Goal: Task Accomplishment & Management: Manage account settings

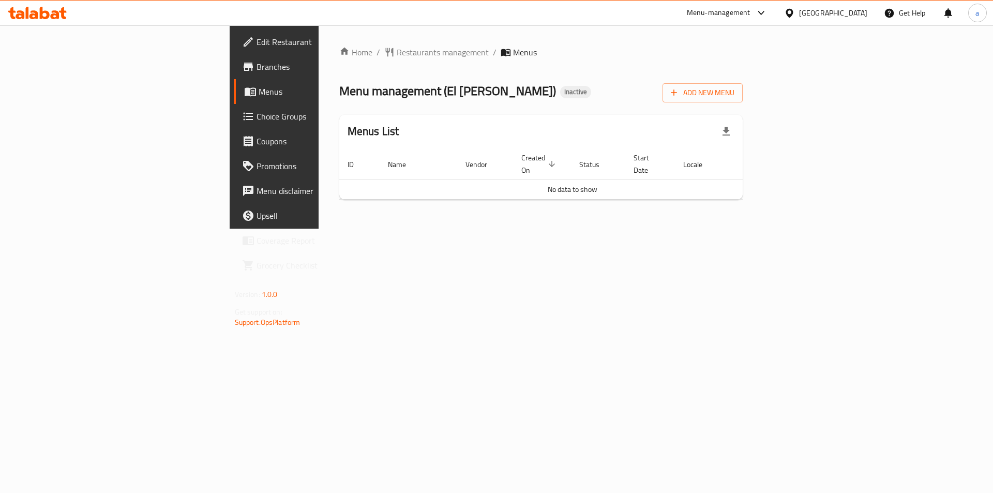
click at [738, 131] on button "button" at bounding box center [726, 131] width 25 height 25
click at [734, 97] on span "Add New Menu" at bounding box center [703, 92] width 64 height 13
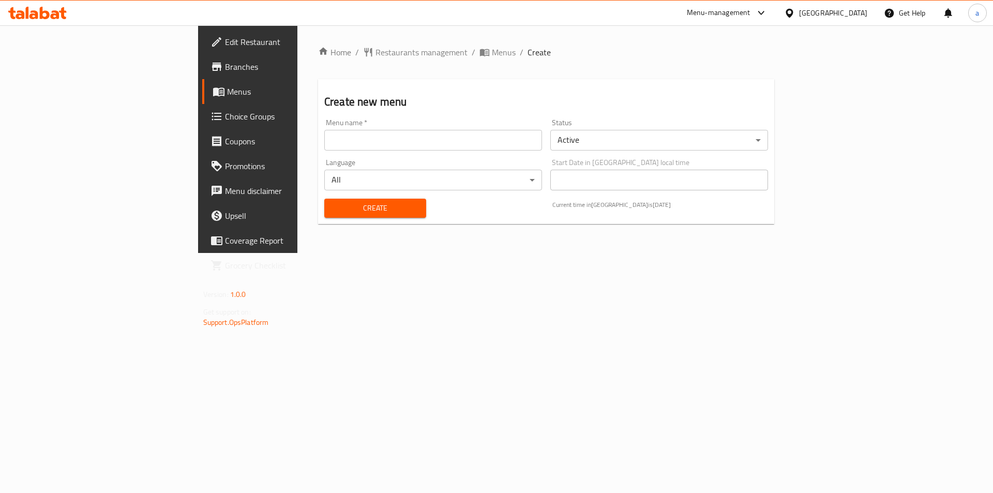
click at [393, 144] on input "text" at bounding box center [433, 140] width 218 height 21
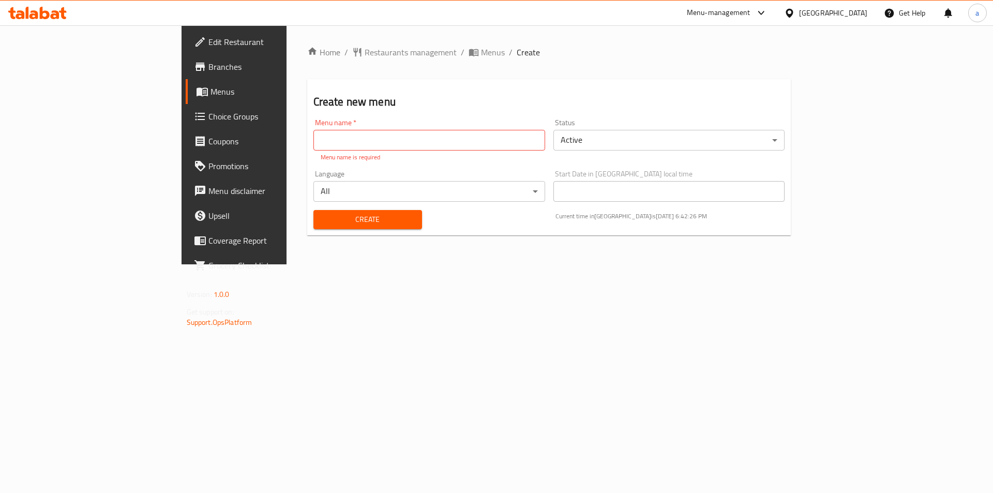
click at [321, 153] on p "Menu name is required" at bounding box center [429, 157] width 217 height 9
click at [313, 142] on input "text" at bounding box center [429, 140] width 232 height 21
paste input "342475416"
type input "342475416 - [DATE]"
click at [313, 211] on button "Create" at bounding box center [367, 219] width 109 height 19
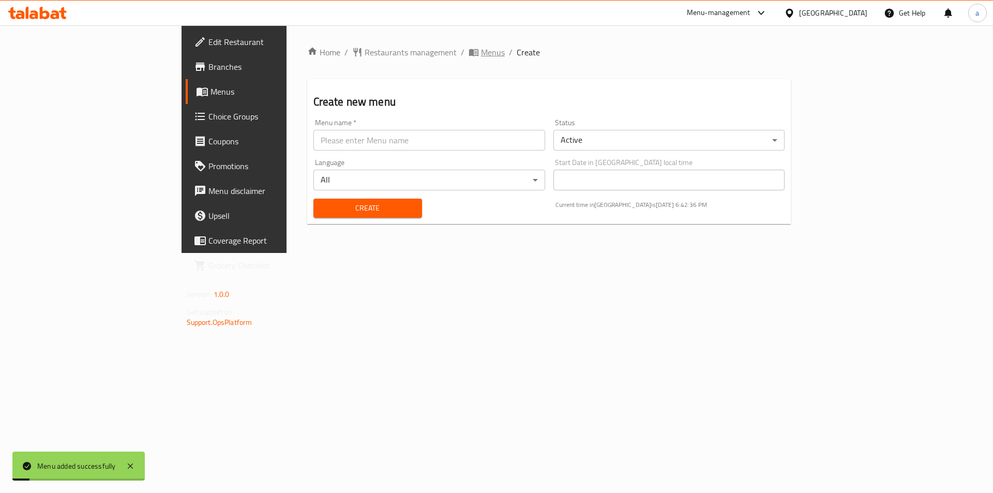
click at [481, 55] on span "Menus" at bounding box center [493, 52] width 24 height 12
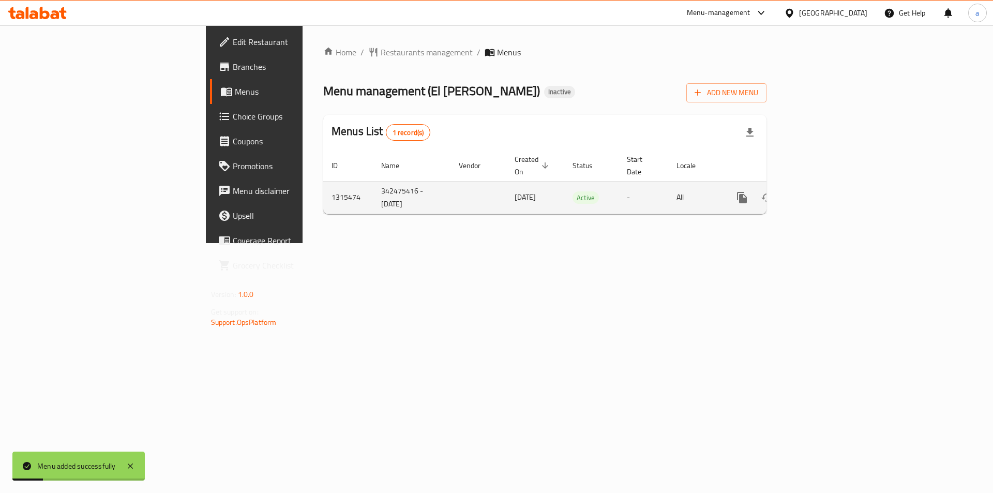
click at [829, 192] on link "enhanced table" at bounding box center [816, 197] width 25 height 25
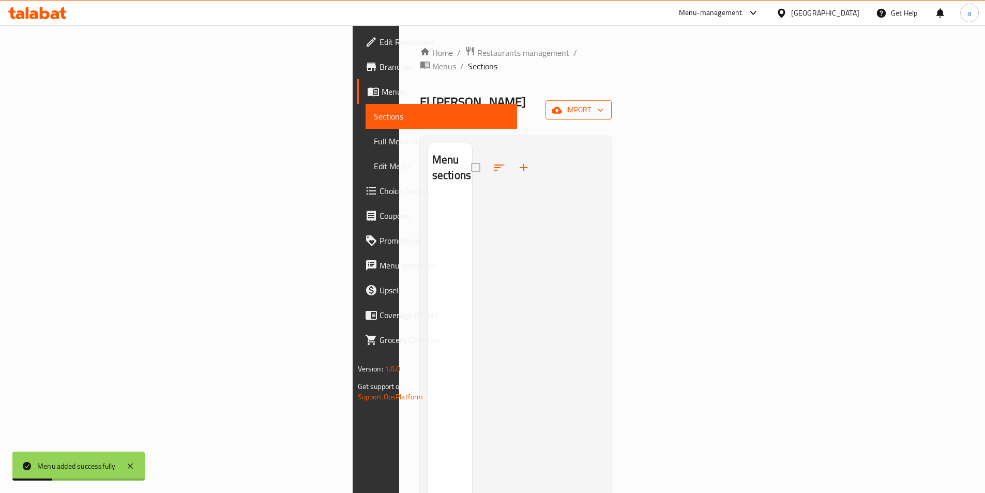
click at [603, 103] on span "import" at bounding box center [579, 109] width 50 height 13
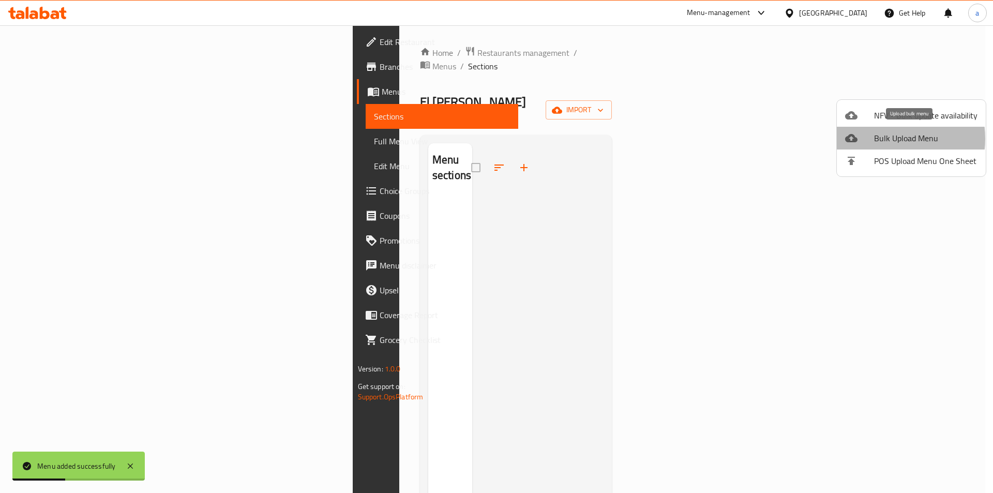
click at [884, 139] on span "Bulk Upload Menu" at bounding box center [925, 138] width 103 height 12
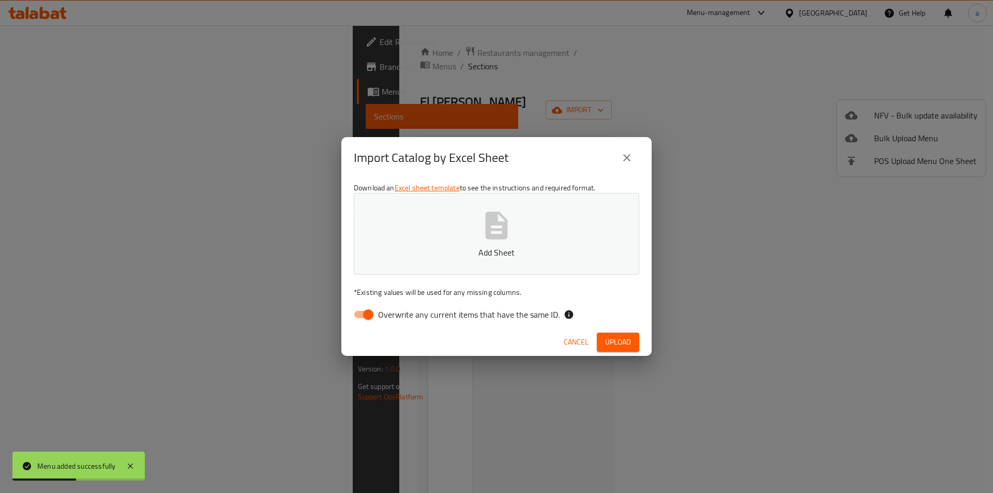
click at [459, 243] on button "Add Sheet" at bounding box center [496, 234] width 285 height 82
click at [496, 246] on p "Menus_01_10_2025_Egypt.csv" at bounding box center [496, 252] width 253 height 12
click at [361, 312] on input "Overwrite any current items that have the same ID." at bounding box center [368, 315] width 59 height 20
checkbox input "false"
click at [621, 342] on span "Upload" at bounding box center [618, 342] width 26 height 13
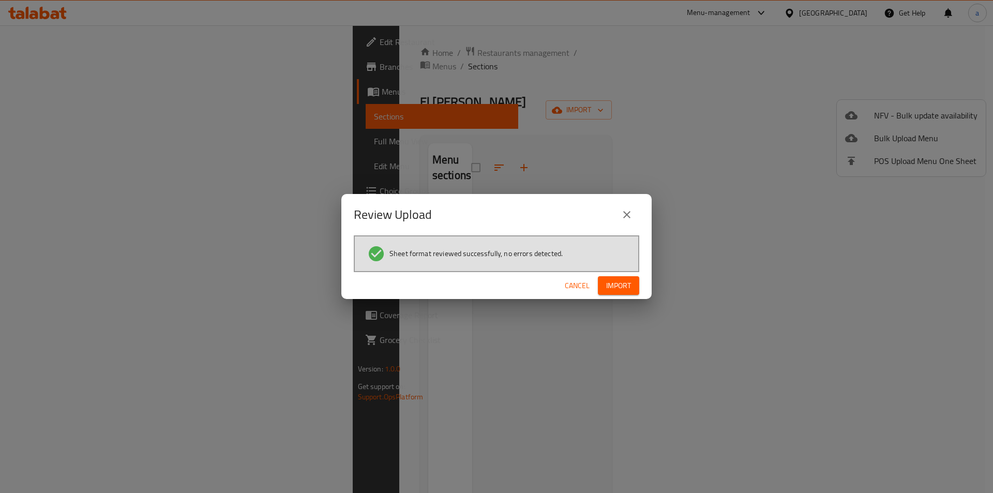
click at [608, 288] on span "Import" at bounding box center [618, 285] width 25 height 13
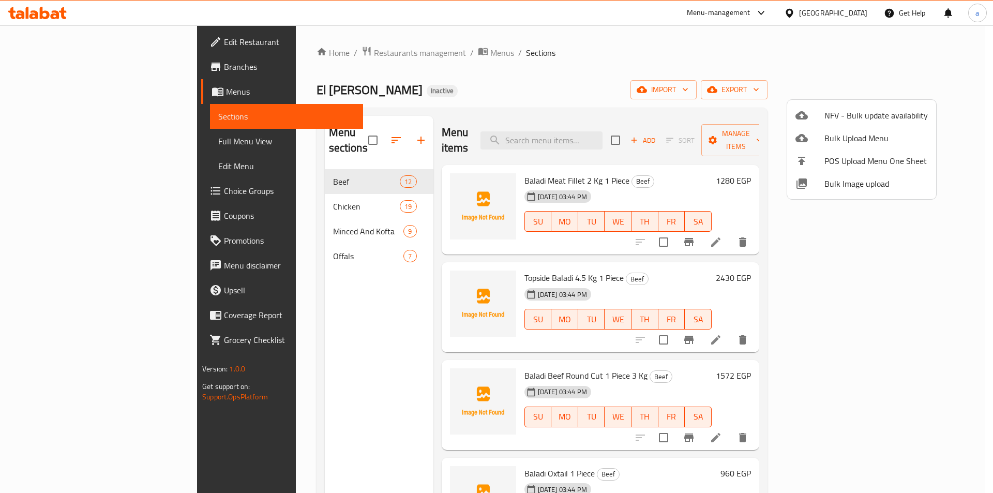
click at [70, 141] on div at bounding box center [496, 246] width 993 height 493
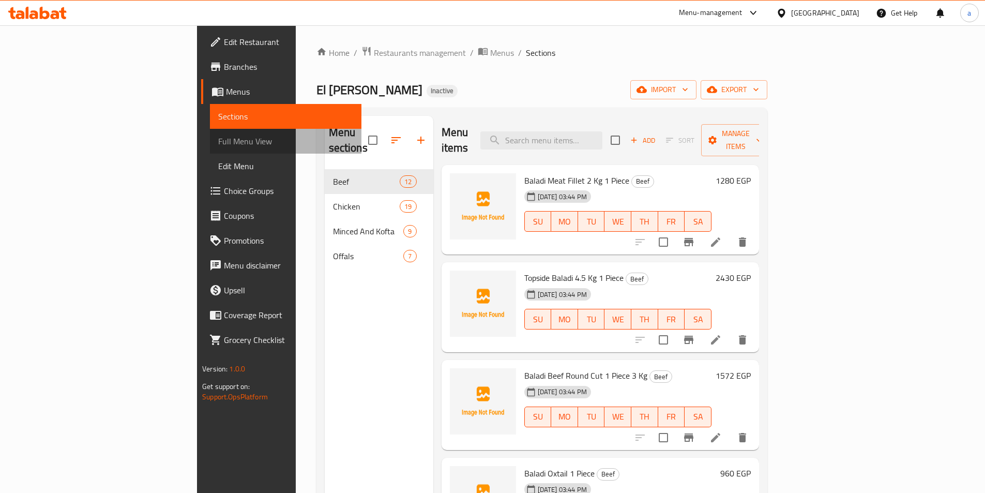
click at [218, 141] on span "Full Menu View" at bounding box center [285, 141] width 135 height 12
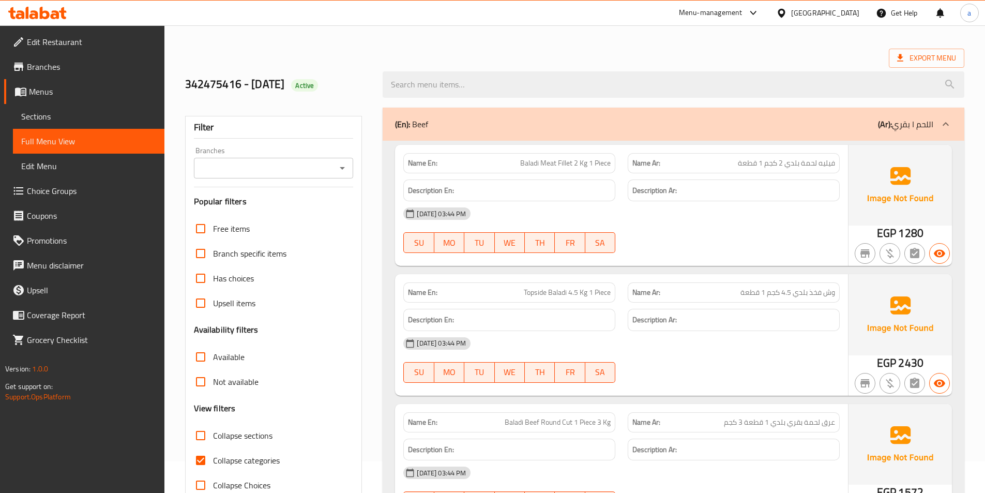
scroll to position [103, 0]
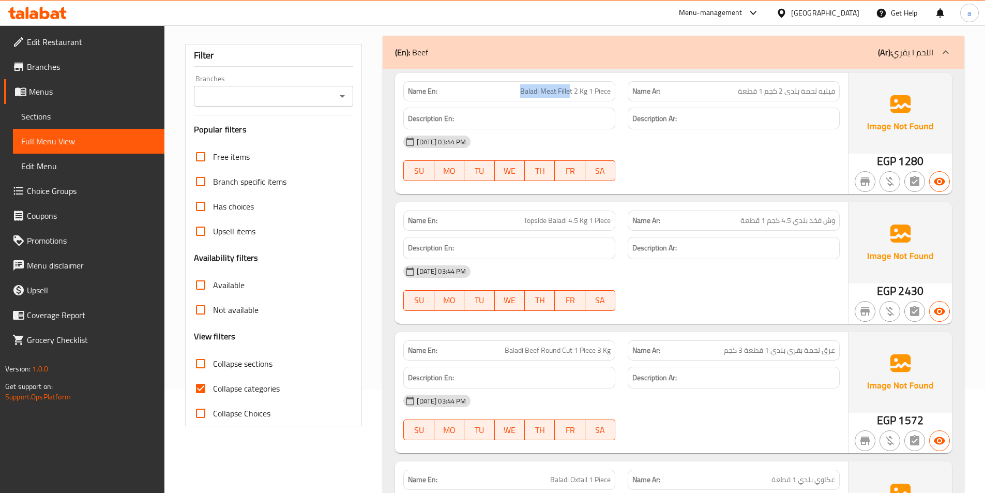
drag, startPoint x: 516, startPoint y: 95, endPoint x: 570, endPoint y: 95, distance: 54.3
click at [570, 95] on p "Name En: Baladi Meat Fillet 2 Kg 1 Piece" at bounding box center [509, 91] width 203 height 11
click at [562, 96] on span "Baladi Meat Fillet 2 Kg 1 Piece" at bounding box center [565, 91] width 90 height 11
drag, startPoint x: 507, startPoint y: 90, endPoint x: 550, endPoint y: 89, distance: 42.4
click at [550, 89] on p "Name En: Baladi Meat Fillet 2 Kg 1 Piece" at bounding box center [509, 91] width 203 height 11
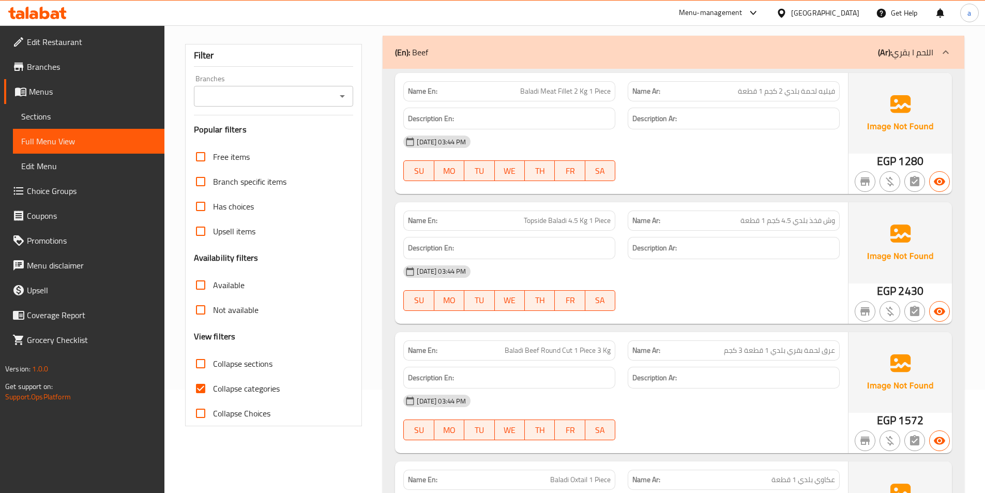
click at [579, 97] on span "Baladi Meat Fillet 2 Kg 1 Piece" at bounding box center [565, 91] width 90 height 11
drag, startPoint x: 559, startPoint y: 91, endPoint x: 567, endPoint y: 92, distance: 7.8
click at [567, 92] on span "Baladi Meat Fillet 2 Kg 1 Piece" at bounding box center [565, 91] width 90 height 11
click at [566, 94] on span "Baladi Meat Fillet 2 Kg 1 Piece" at bounding box center [565, 91] width 90 height 11
click at [569, 94] on span "Baladi Meat Fillet 2 Kg 1 Piece" at bounding box center [565, 91] width 90 height 11
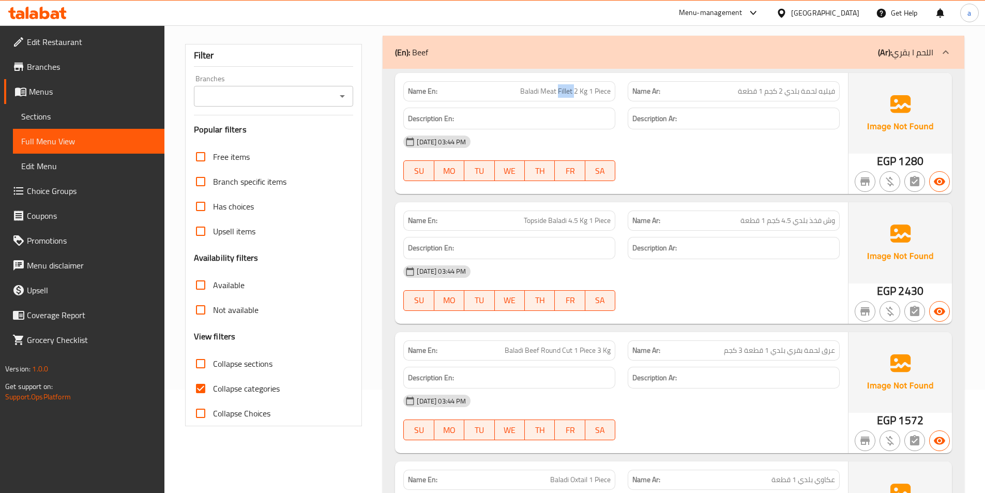
click at [569, 94] on span "Baladi Meat Fillet 2 Kg 1 Piece" at bounding box center [565, 91] width 90 height 11
click at [578, 91] on span "Baladi Meat Fillet 2 Kg 1 Piece" at bounding box center [565, 91] width 90 height 11
click at [594, 91] on span "Baladi Meat Fillet 2 Kg 1 Piece" at bounding box center [565, 91] width 90 height 11
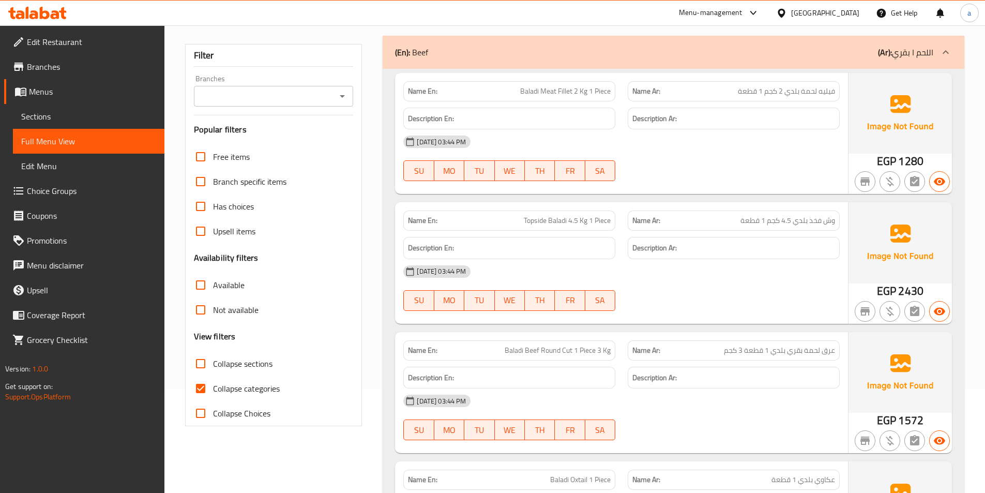
click at [542, 93] on span "Baladi Meat Fillet 2 Kg 1 Piece" at bounding box center [565, 91] width 90 height 11
click at [530, 92] on span "Baladi Meat Fillet 2 Kg 1 Piece" at bounding box center [565, 91] width 90 height 11
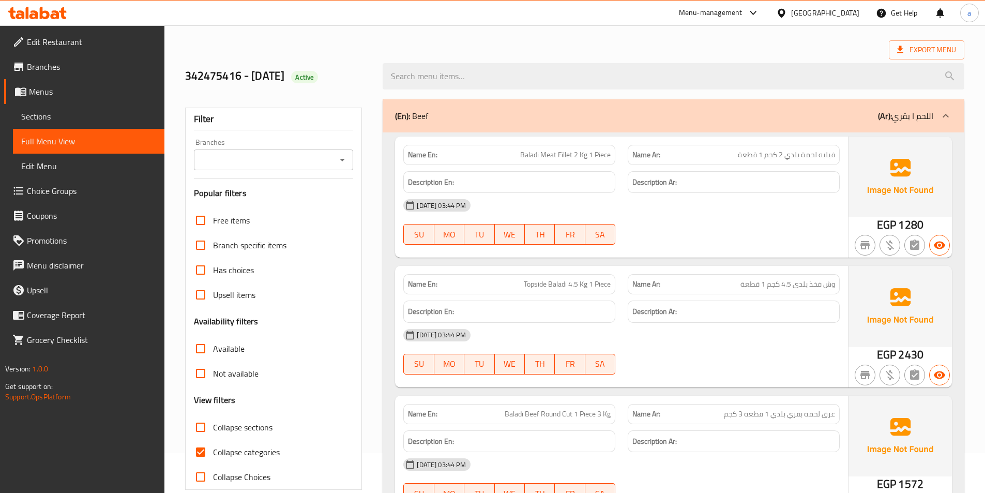
scroll to position [0, 0]
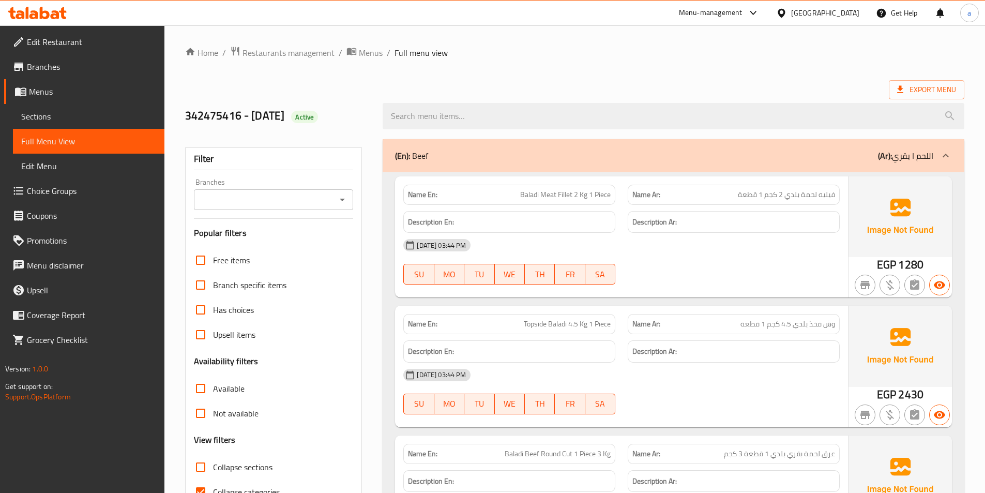
drag, startPoint x: 883, startPoint y: 157, endPoint x: 881, endPoint y: 165, distance: 8.4
click at [883, 157] on b "(Ar):" at bounding box center [885, 156] width 14 height 16
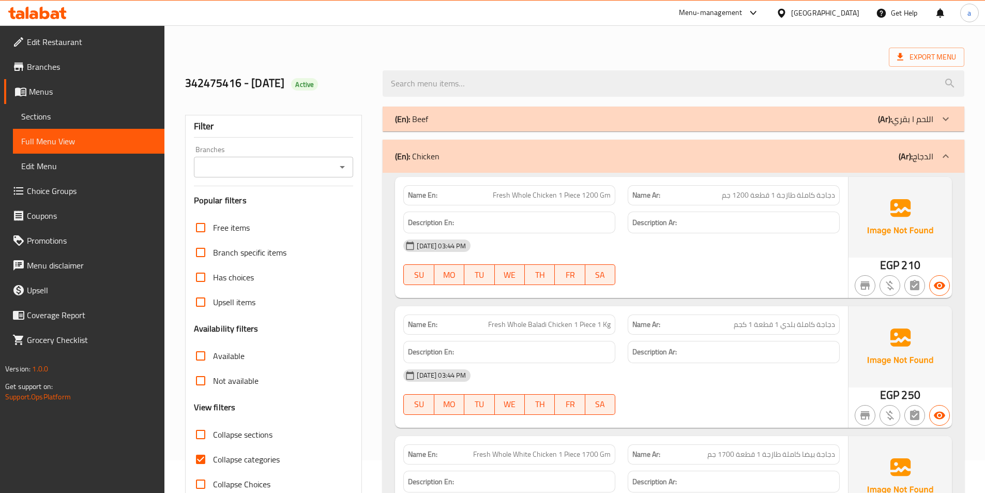
scroll to position [103, 0]
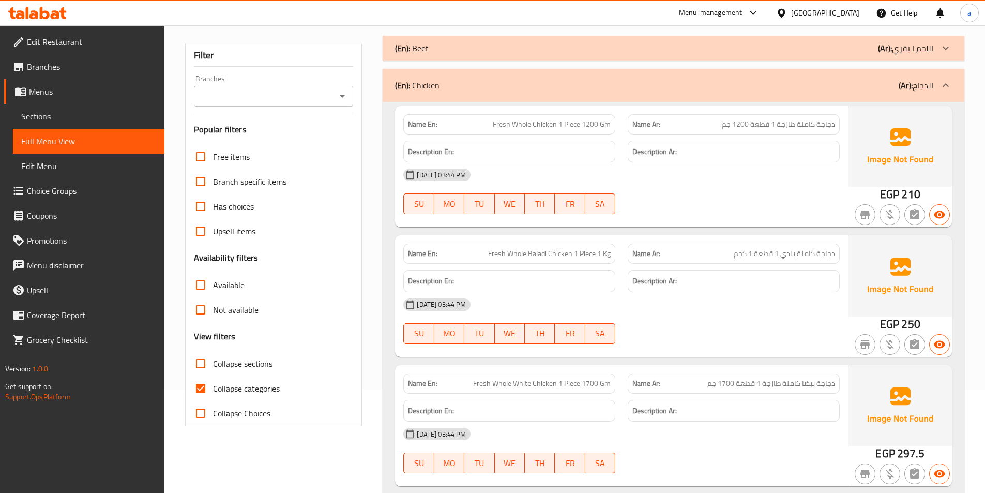
click at [716, 252] on p "Name Ar: دجاجة كاملة بلدي 1 قطعة 1 كجم" at bounding box center [733, 253] width 203 height 11
click at [782, 259] on span "دجاجة كاملة بلدي 1 قطعة 1 كجم" at bounding box center [784, 253] width 101 height 11
click at [655, 268] on div "Description Ar:" at bounding box center [734, 281] width 224 height 35
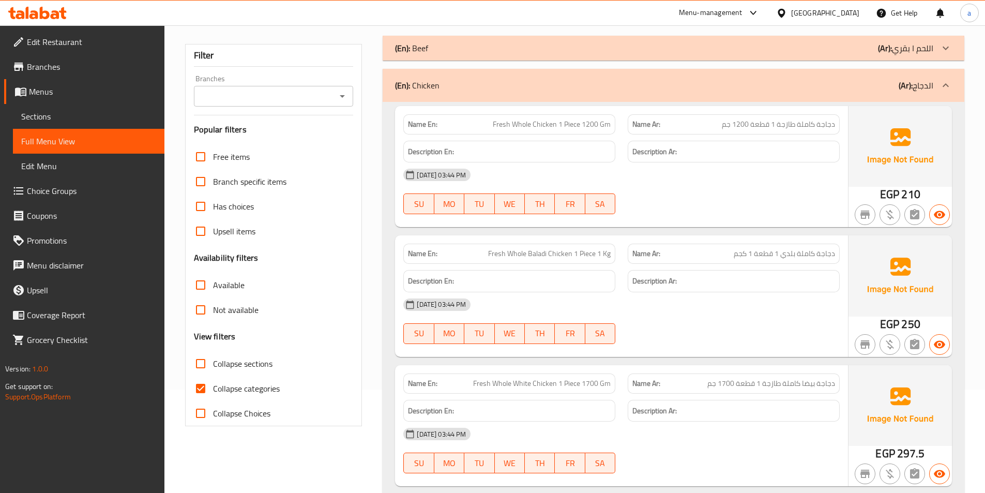
click at [908, 297] on img at bounding box center [900, 275] width 103 height 81
drag, startPoint x: 735, startPoint y: 256, endPoint x: 834, endPoint y: 253, distance: 99.3
click at [834, 253] on p "Name Ar: دجاجة كاملة بلدي 1 قطعة 1 كجم" at bounding box center [733, 253] width 203 height 11
click at [566, 248] on span "Fresh Whole Baladi Chicken 1 Piece 1 Kg" at bounding box center [549, 253] width 123 height 11
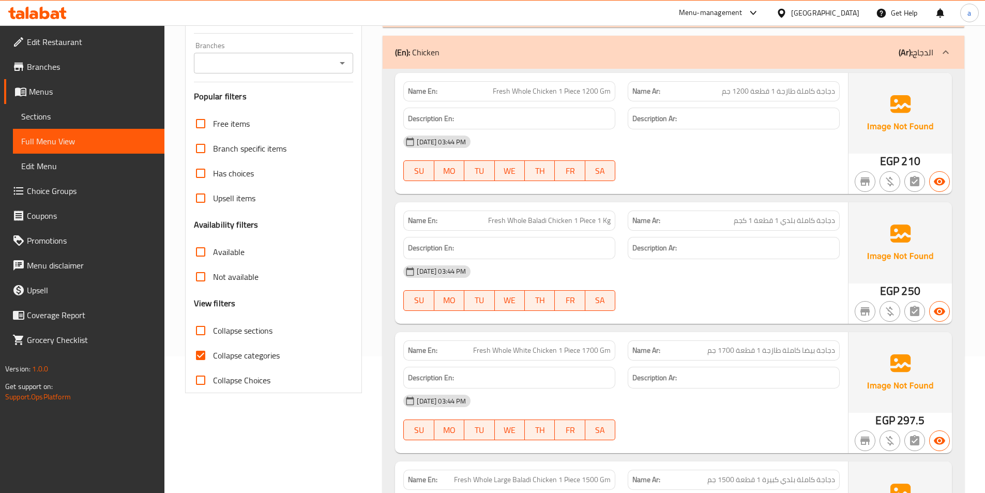
scroll to position [155, 0]
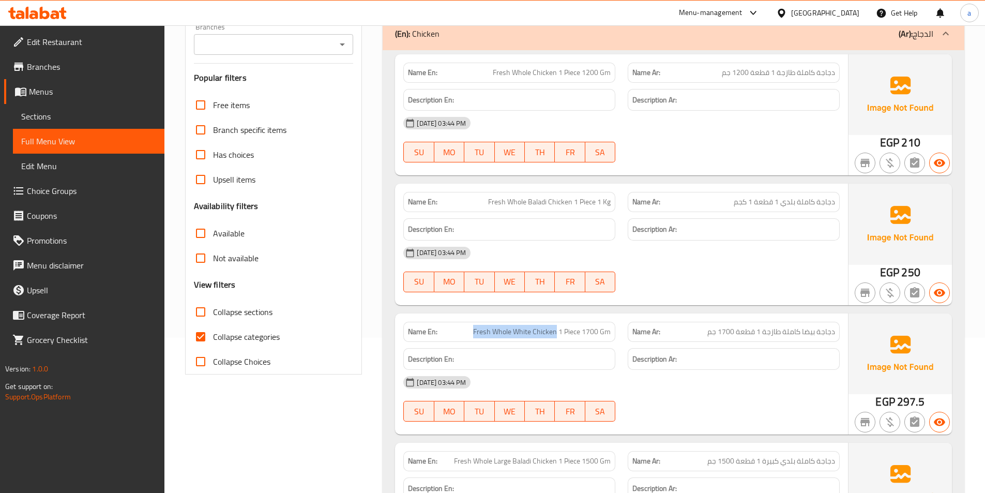
drag, startPoint x: 473, startPoint y: 334, endPoint x: 557, endPoint y: 335, distance: 84.3
click at [557, 335] on p "Name En: Fresh Whole White Chicken 1 Piece 1700 Gm" at bounding box center [509, 331] width 203 height 11
click at [495, 202] on p "Name En: Fresh Whole Baladi Chicken 1 Piece 1 Kg" at bounding box center [509, 201] width 203 height 11
click at [529, 199] on span "Fresh Whole Baladi Chicken 1 Piece 1 Kg" at bounding box center [549, 201] width 123 height 11
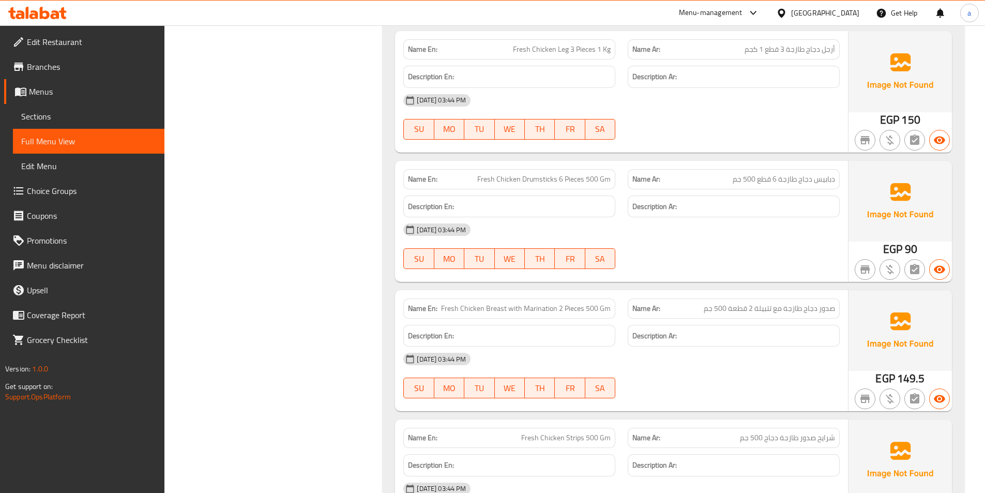
scroll to position [1086, 0]
drag, startPoint x: 727, startPoint y: 176, endPoint x: 834, endPoint y: 177, distance: 106.5
click at [834, 177] on p "Name Ar: دبابيس دجاج طازجة 6 قطع 500 جم" at bounding box center [733, 177] width 203 height 11
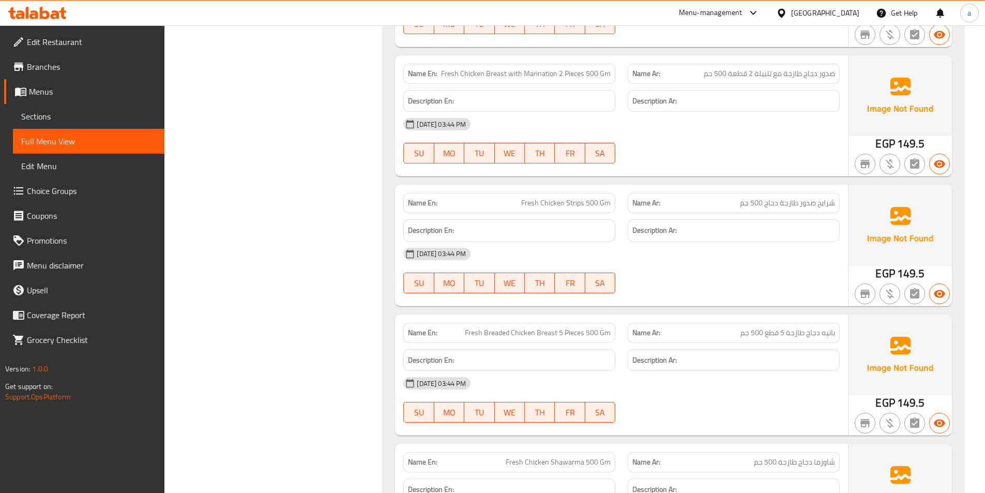
scroll to position [1396, 0]
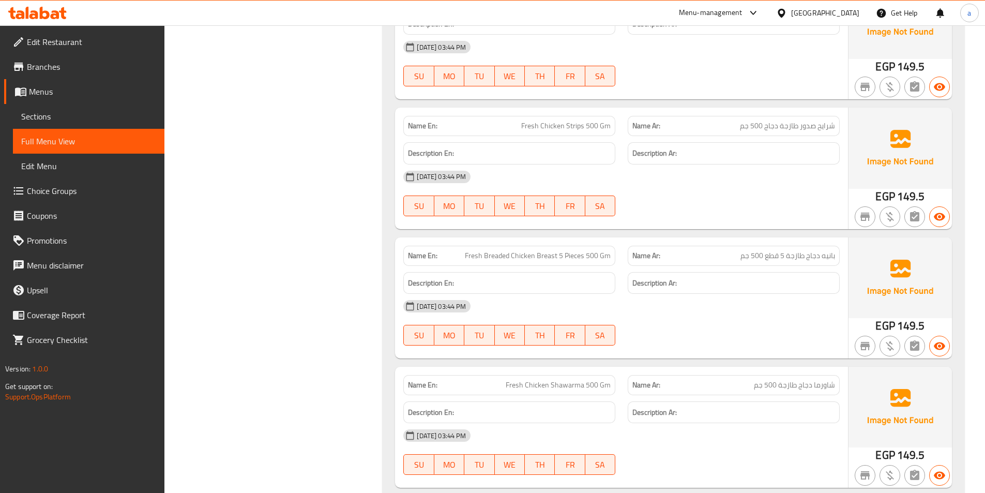
click at [579, 128] on span "Fresh Chicken Strips 500 Gm" at bounding box center [565, 125] width 89 height 11
drag, startPoint x: 427, startPoint y: 137, endPoint x: 467, endPoint y: 134, distance: 40.4
click at [427, 137] on div "Description En:" at bounding box center [509, 153] width 224 height 35
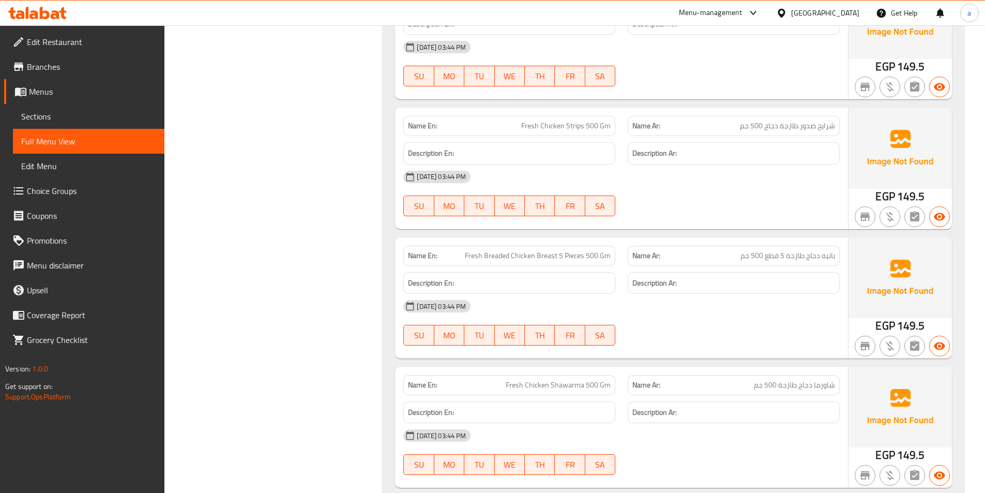
click at [548, 130] on span "Fresh Chicken Strips 500 Gm" at bounding box center [565, 125] width 89 height 11
copy span "Fresh Chicken Strips 500 Gm"
click at [548, 126] on span "Fresh Chicken Strips 500 Gm" at bounding box center [565, 125] width 89 height 11
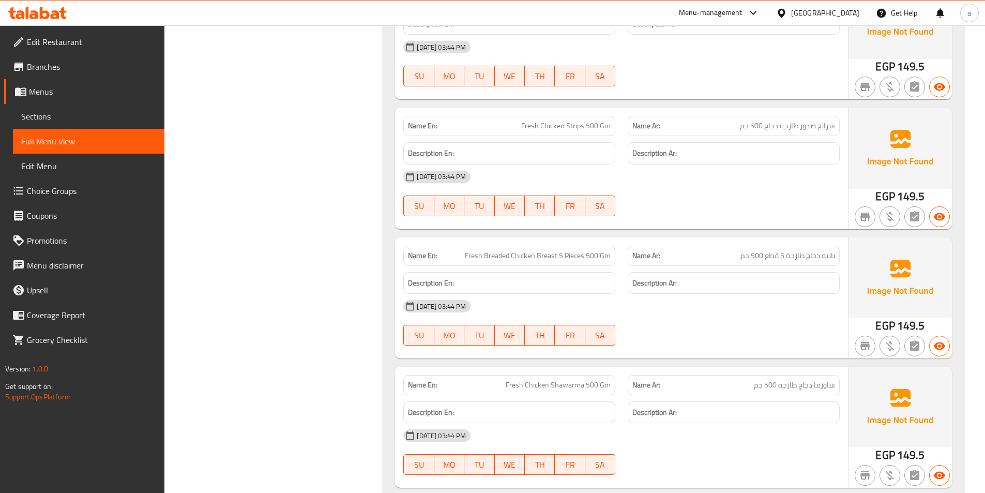
click at [542, 127] on span "Fresh Chicken Strips 500 Gm" at bounding box center [565, 125] width 89 height 11
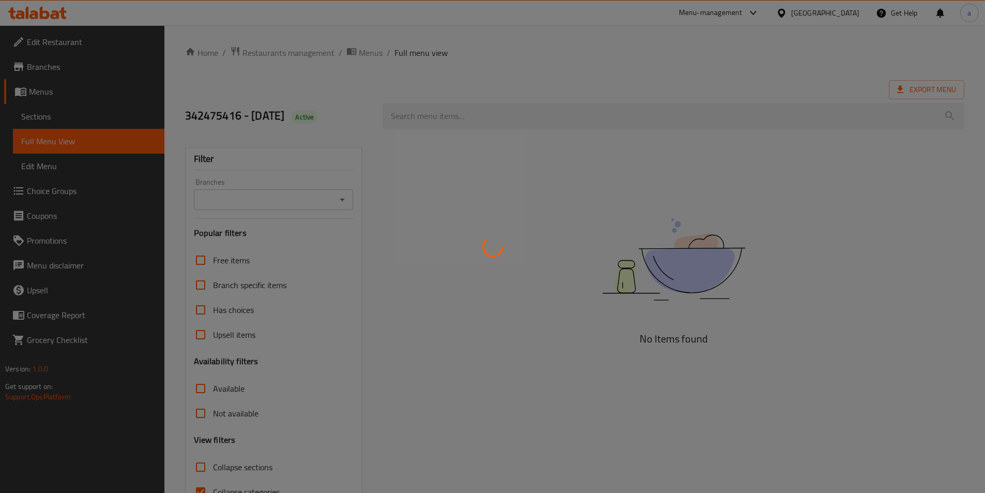
click at [56, 119] on div at bounding box center [492, 246] width 985 height 493
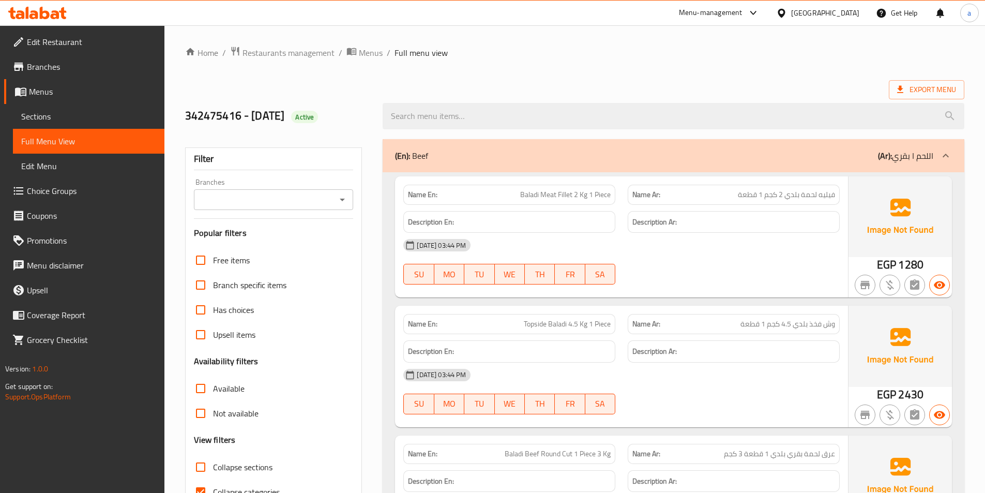
click at [53, 120] on span "Sections" at bounding box center [88, 116] width 135 height 12
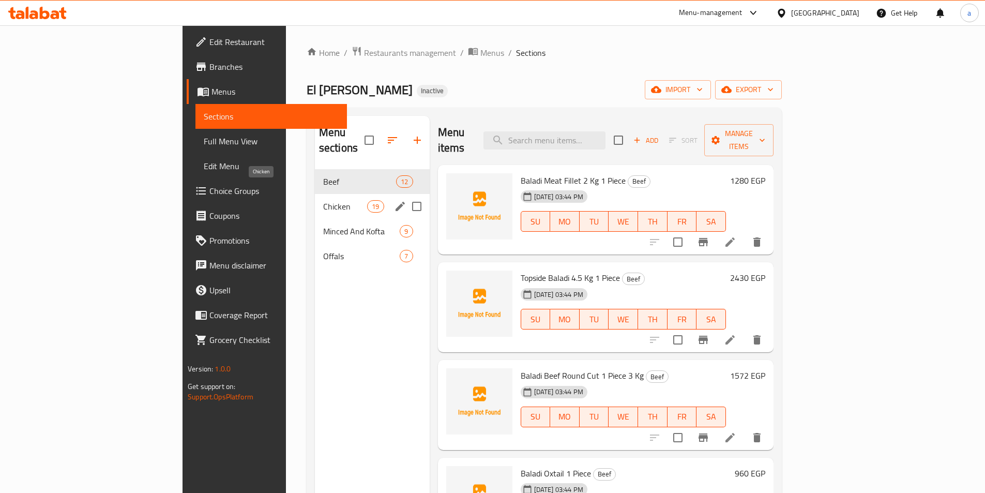
click at [323, 200] on span "Chicken" at bounding box center [345, 206] width 44 height 12
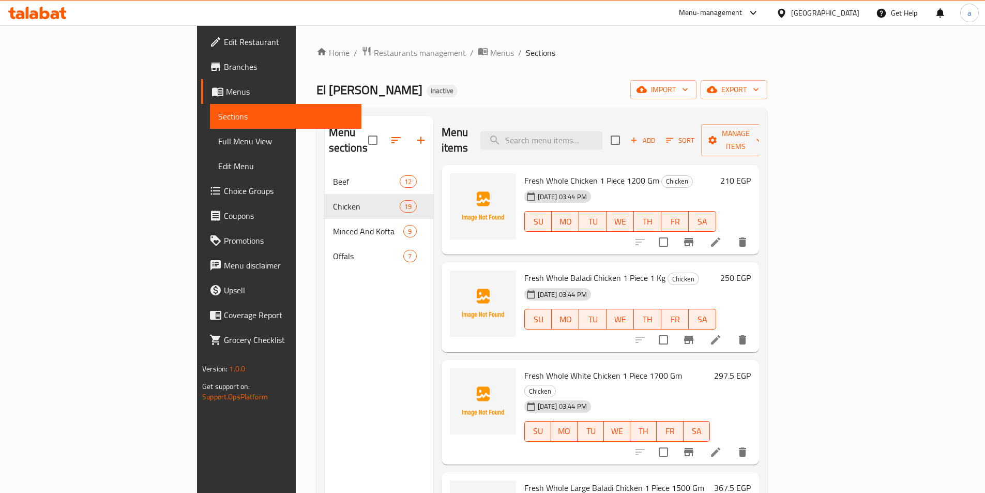
click at [722, 334] on icon at bounding box center [715, 340] width 12 height 12
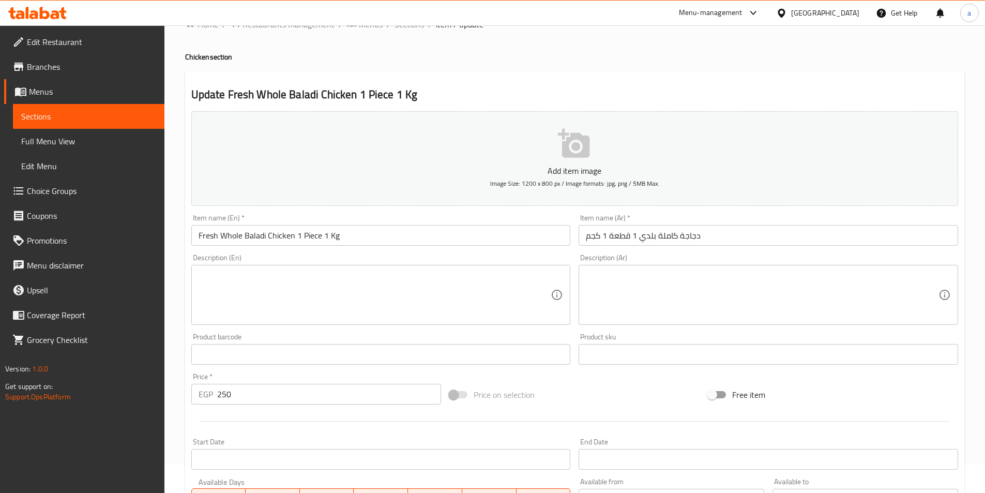
scroll to position [52, 0]
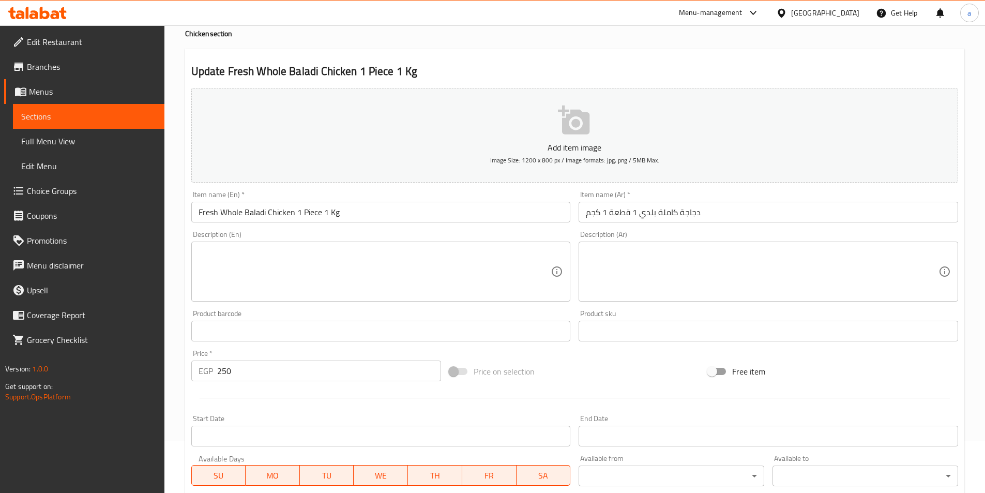
click at [655, 216] on input "دجاجة كاملة بلدي 1 قطعة 1 كجم" at bounding box center [769, 212] width 380 height 21
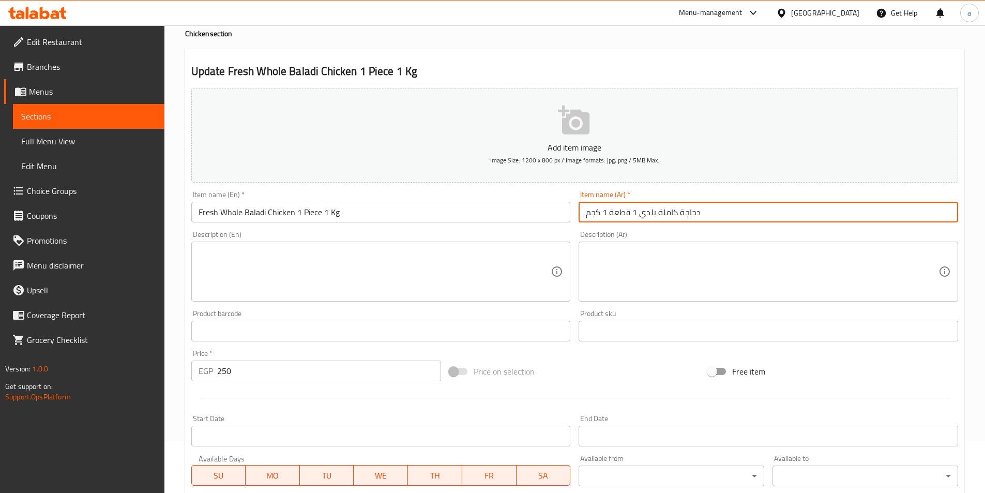
click at [634, 217] on input "دجاجة كاملة بلدي 1 قطعة 1 كجم" at bounding box center [769, 212] width 380 height 21
click at [640, 215] on input "دجاجة كاملة بلدي 1 قطعة 1 كجم" at bounding box center [769, 212] width 380 height 21
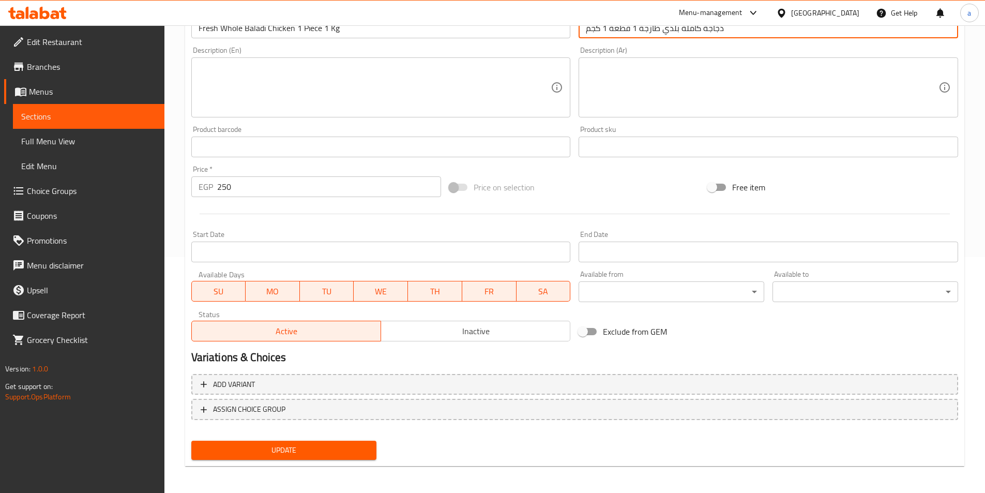
scroll to position [238, 0]
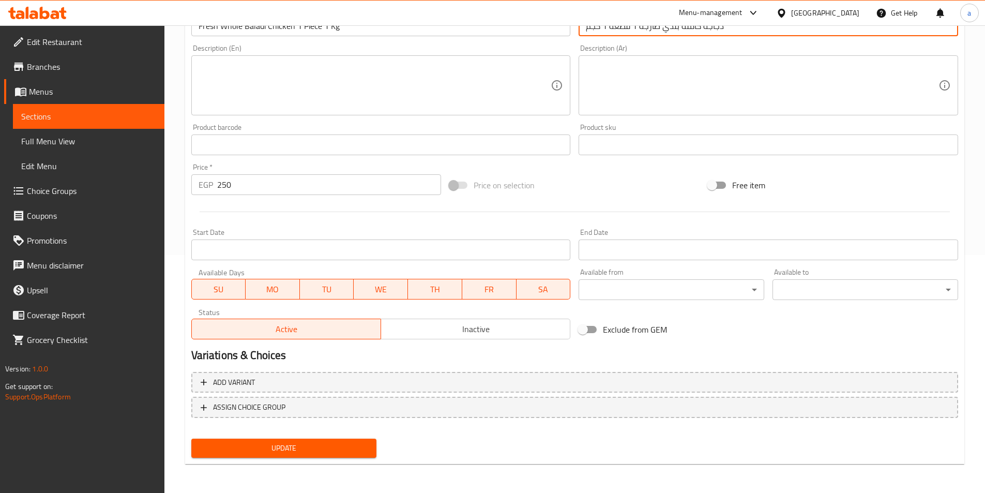
type input "دجاجة كاملة بلدي طازجة 1 قطعة 1 كجم"
click at [288, 456] on button "Update" at bounding box center [284, 447] width 186 height 19
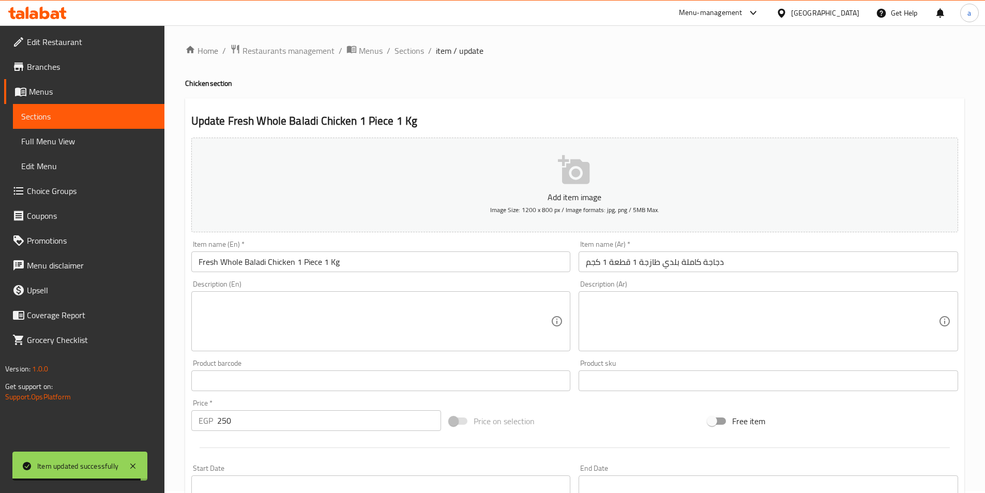
scroll to position [0, 0]
click at [411, 55] on span "Sections" at bounding box center [409, 53] width 29 height 12
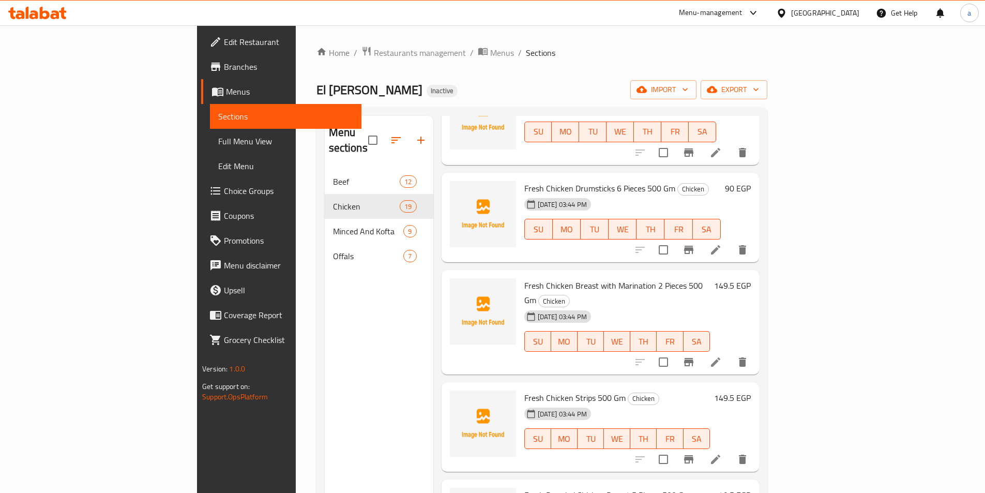
scroll to position [881, 0]
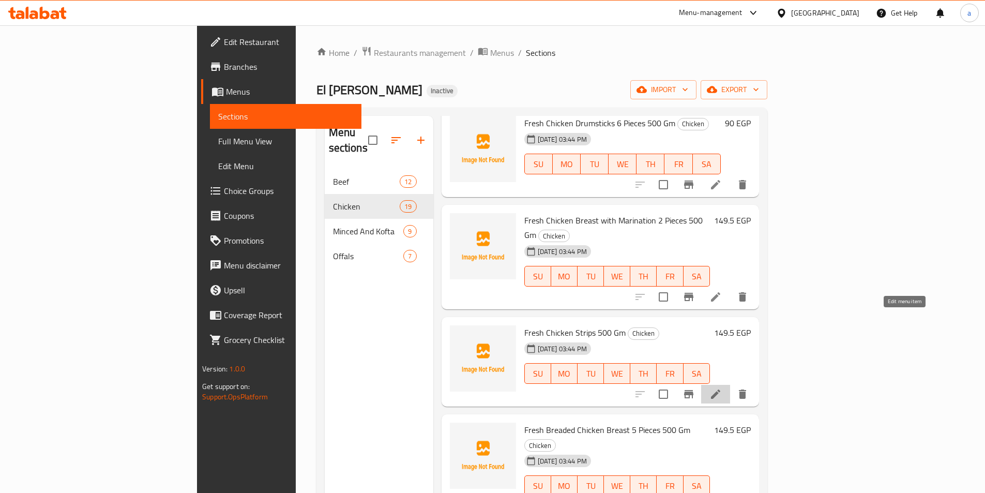
click at [722, 388] on icon at bounding box center [715, 394] width 12 height 12
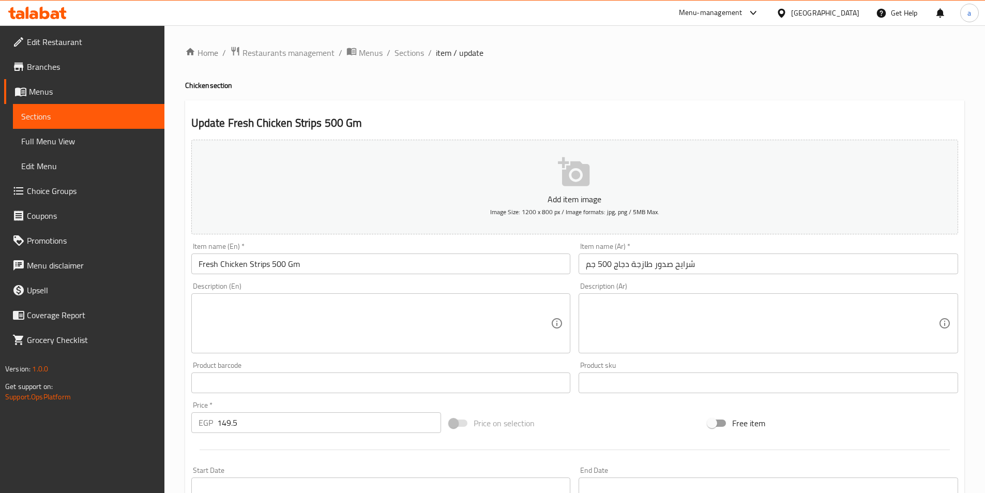
click at [243, 267] on input "Fresh Chicken Strips 500 Gm" at bounding box center [381, 263] width 380 height 21
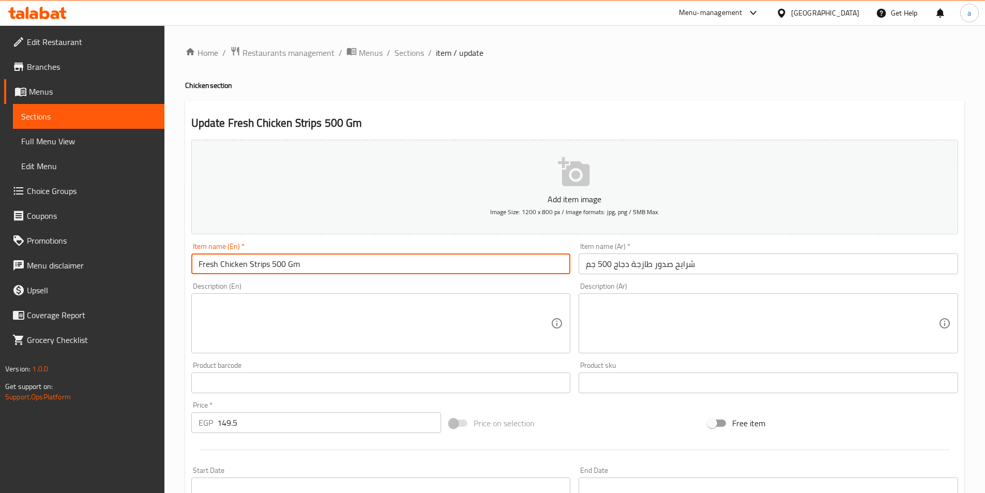
click at [245, 267] on input "Fresh Chicken Strips 500 Gm" at bounding box center [381, 263] width 380 height 21
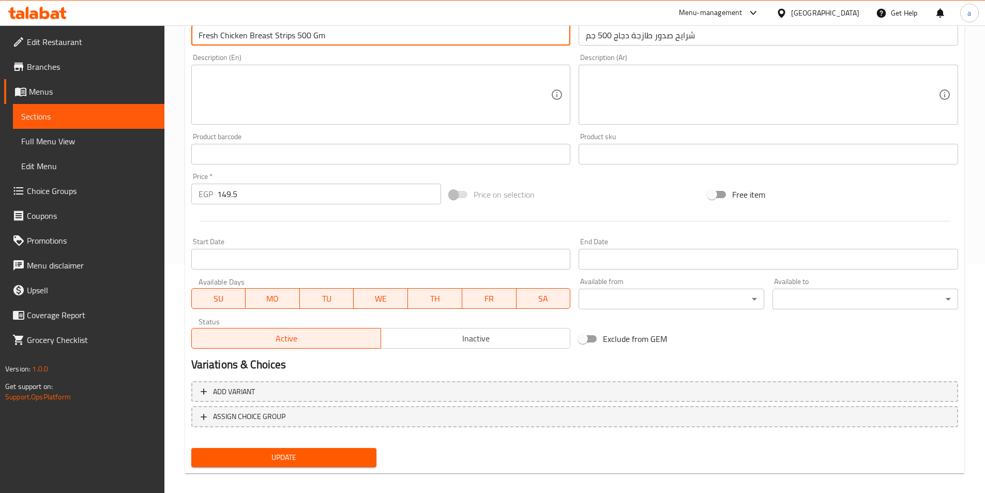
scroll to position [238, 0]
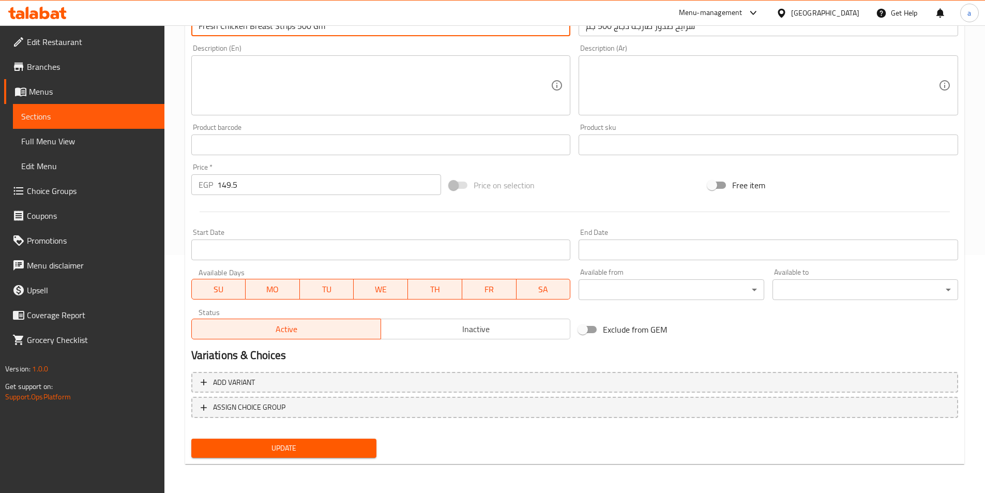
type input "Fresh Chicken Breast Strips 500 Gm"
click at [330, 453] on span "Update" at bounding box center [284, 448] width 169 height 13
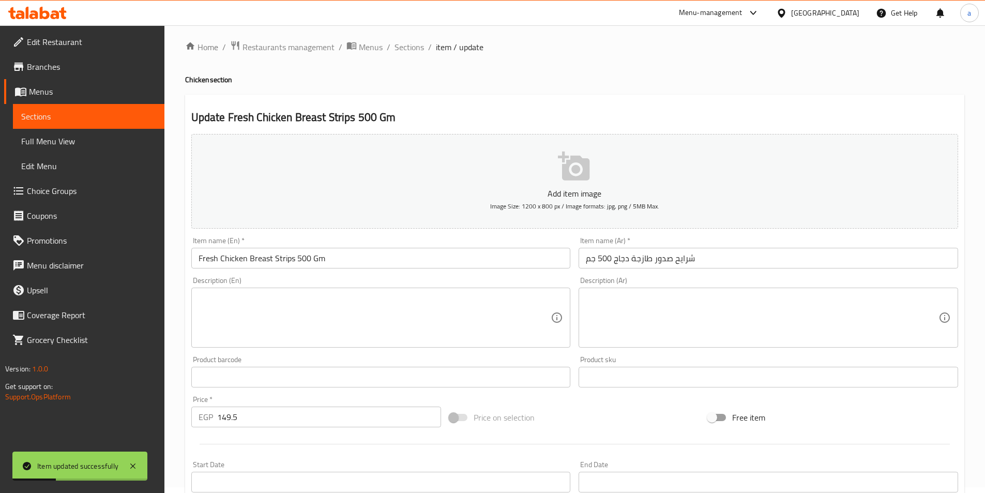
scroll to position [0, 0]
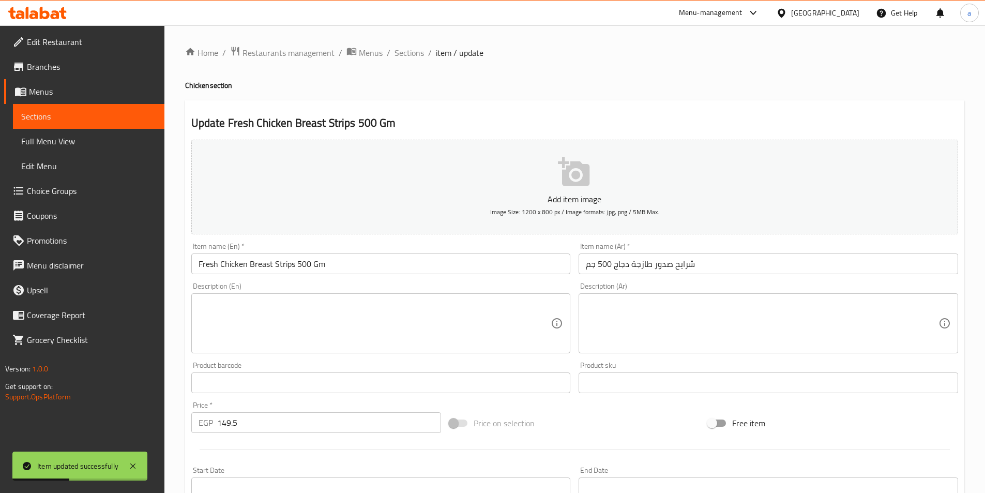
click at [277, 266] on input "Fresh Chicken Breast Strips 500 Gm" at bounding box center [381, 263] width 380 height 21
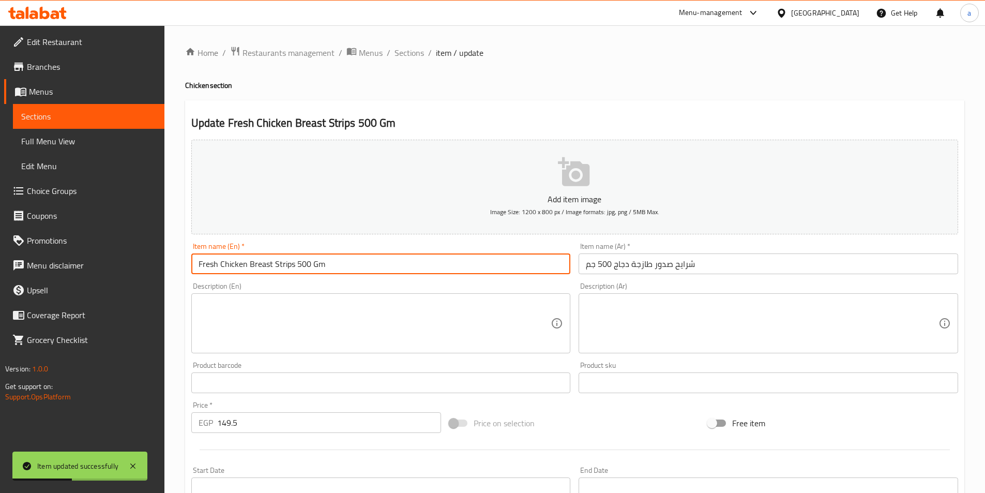
click at [277, 266] on input "Fresh Chicken Breast Strips 500 Gm" at bounding box center [381, 263] width 380 height 21
click at [268, 263] on input "Fresh Chicken Breast Strips 500 Gm" at bounding box center [381, 263] width 380 height 21
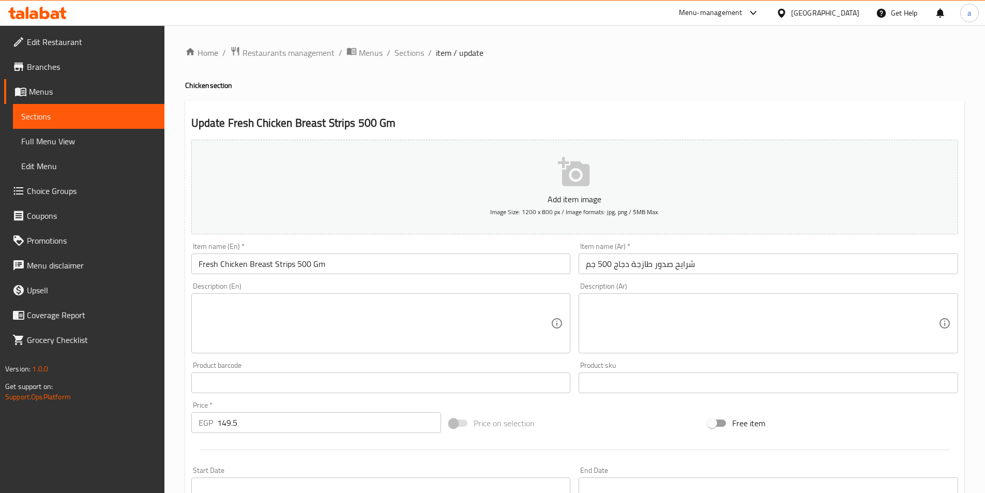
click at [302, 126] on h2 "Update Fresh Chicken Breast Strips 500 Gm" at bounding box center [574, 123] width 767 height 16
click at [405, 57] on span "Sections" at bounding box center [409, 53] width 29 height 12
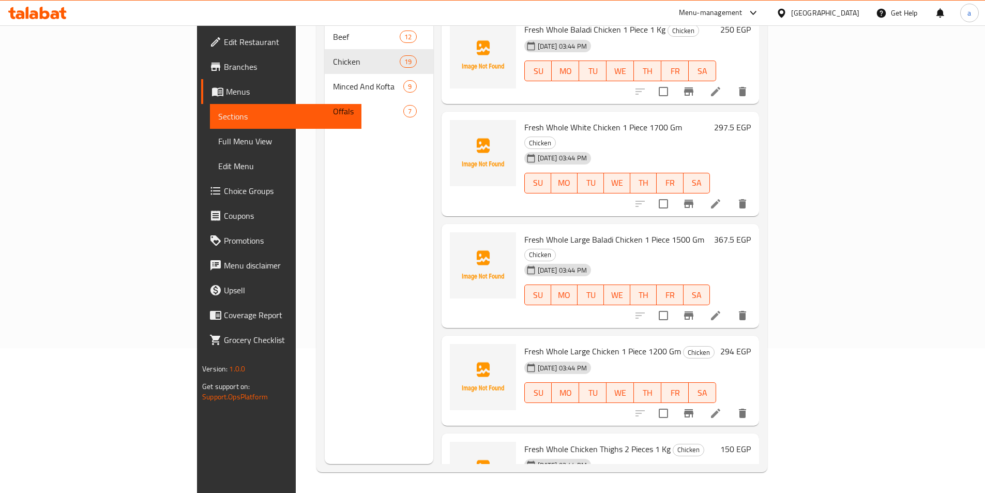
scroll to position [875, 0]
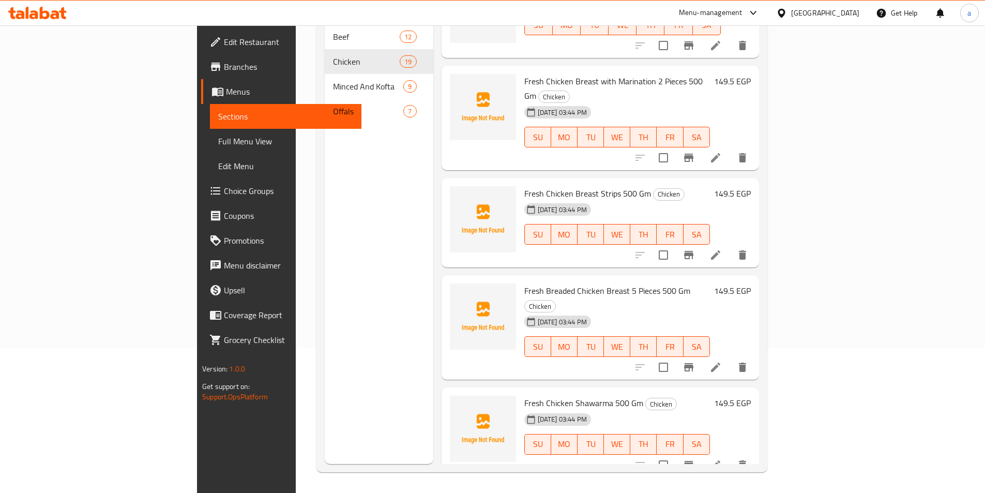
click at [722, 361] on icon at bounding box center [715, 367] width 12 height 12
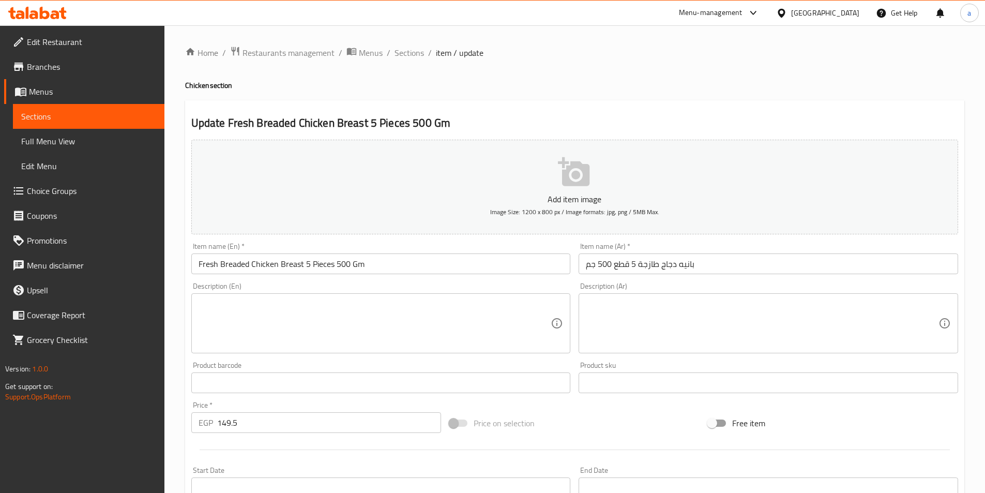
click at [627, 267] on input "بانيه دجاج طازجة 5 قطع 500 جم" at bounding box center [769, 263] width 380 height 21
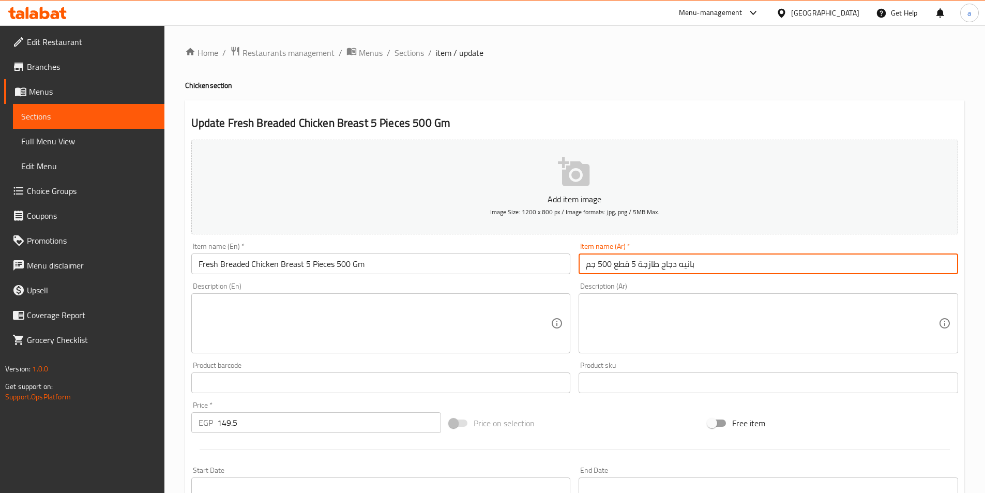
click at [660, 265] on input "بانيه دجاج طازجة 5 قطع 500 جم" at bounding box center [769, 263] width 380 height 21
click at [710, 267] on input "بانيه دجاج طازجة 5 قطع 500 جم" at bounding box center [769, 263] width 380 height 21
click at [662, 270] on input "بانيه دجاج طازجة 5 قطع 500 جم" at bounding box center [769, 263] width 380 height 21
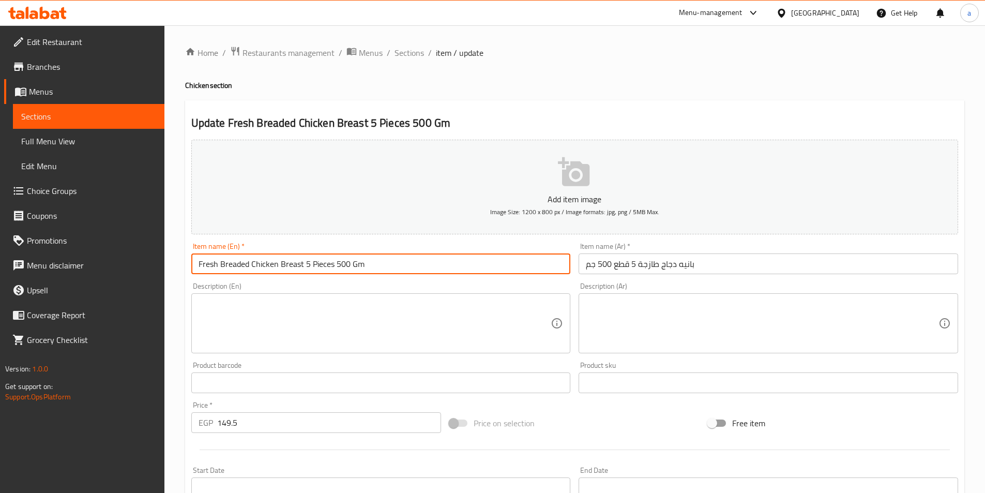
drag, startPoint x: 220, startPoint y: 265, endPoint x: 276, endPoint y: 266, distance: 56.4
click at [276, 266] on input "Fresh Breaded Chicken Breast 5 Pieces 500 Gm" at bounding box center [381, 263] width 380 height 21
click at [307, 263] on input "Fresh Breaded Chicken Breast 5 Pieces 500 Gm" at bounding box center [381, 263] width 380 height 21
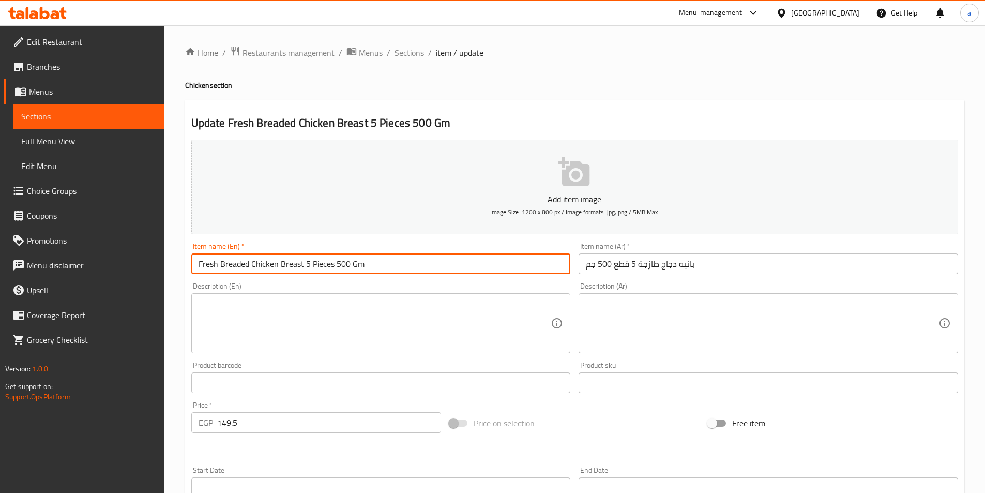
click at [307, 263] on input "Fresh Breaded Chicken Breast 5 Pieces 500 Gm" at bounding box center [381, 263] width 380 height 21
click at [223, 265] on input "Fresh Breaded Chicken Breast 5 Pieces 500 Gm" at bounding box center [381, 263] width 380 height 21
click at [217, 265] on input "Fresh Breaded Chicken Breast 5 Pieces 500 Gm" at bounding box center [381, 263] width 380 height 21
click at [220, 264] on input "Fresh Breaded Chicken Breast 5 Pieces 500 Gm" at bounding box center [381, 263] width 380 height 21
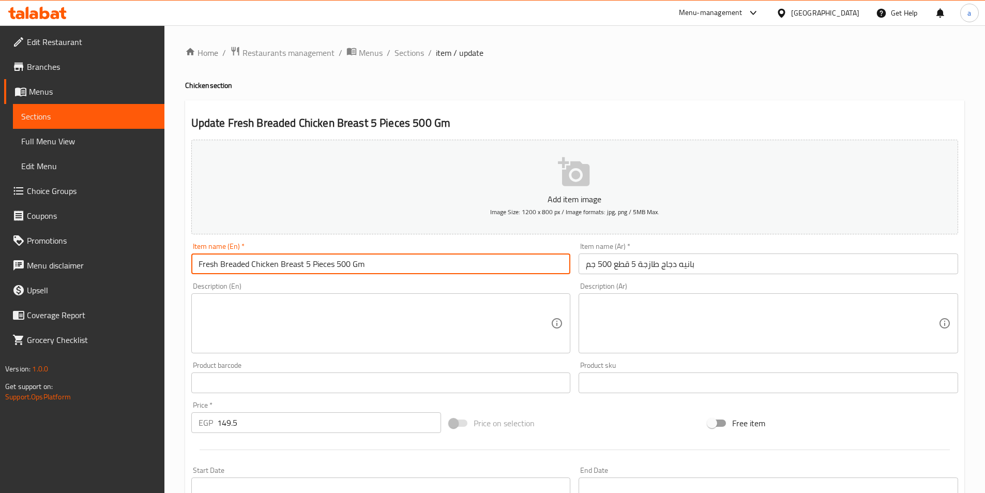
click at [220, 264] on input "Fresh Breaded Chicken Breast 5 Pieces 500 Gm" at bounding box center [381, 263] width 380 height 21
click at [250, 267] on input "Fresh Breaded Chicken Breast 5 Pieces 500 Gm" at bounding box center [381, 263] width 380 height 21
drag, startPoint x: 220, startPoint y: 266, endPoint x: 248, endPoint y: 268, distance: 28.0
click at [248, 268] on input "Fresh Breaded Chicken Breast 5 Pieces 500 Gm" at bounding box center [381, 263] width 380 height 21
click at [228, 271] on input "Fresh Breaded Chicken Breast 5 Pieces 500 Gm" at bounding box center [381, 263] width 380 height 21
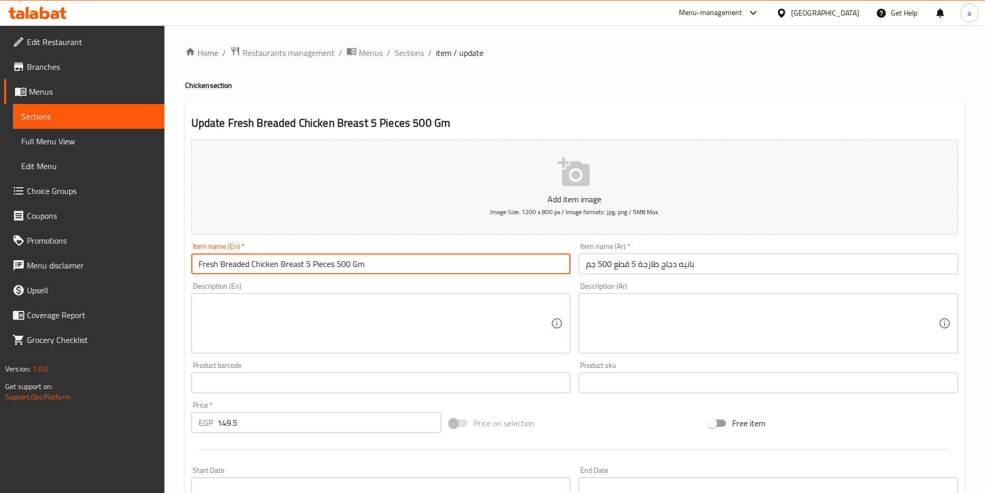
click at [228, 271] on input "Fresh Breaded Chicken Breast 5 Pieces 500 Gm" at bounding box center [381, 263] width 380 height 21
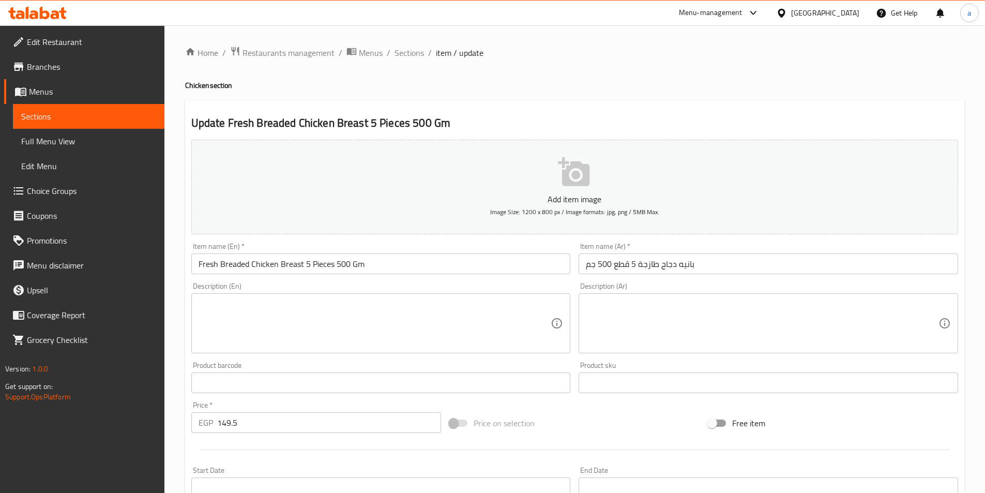
click at [660, 265] on input "بانيه دجاج طازجة 5 قطع 500 جم" at bounding box center [769, 263] width 380 height 21
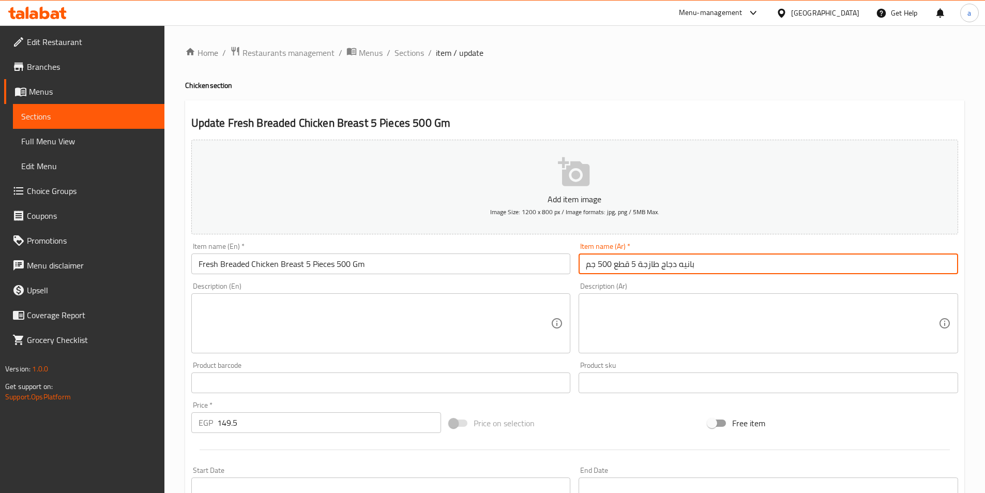
click at [660, 265] on input "بانيه دجاج طازجة 5 قطع 500 جم" at bounding box center [769, 263] width 380 height 21
click at [632, 265] on input "بانيه دجاج طازجة 5 قطع 500 جم" at bounding box center [769, 263] width 380 height 21
click at [632, 266] on input "بانيه دجاج طازجة 5 قطع 500 جم" at bounding box center [769, 263] width 380 height 21
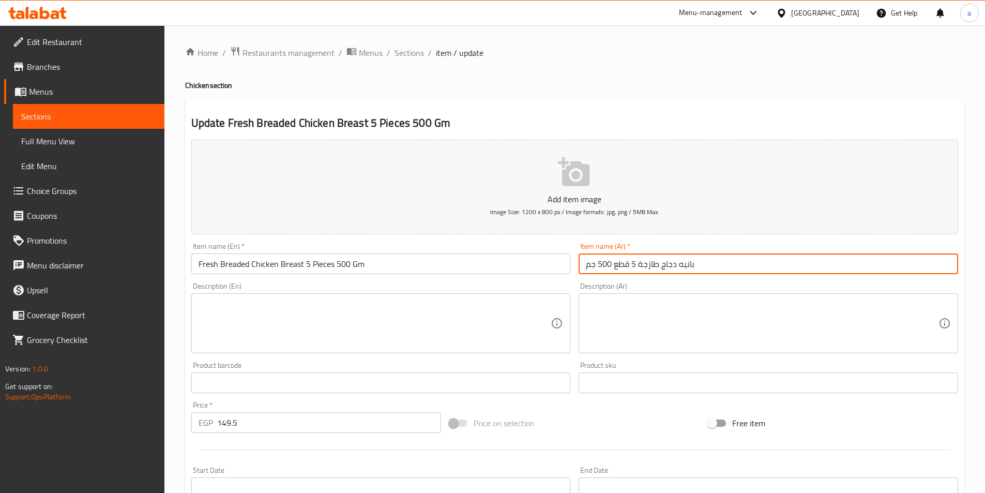
click at [632, 266] on input "بانيه دجاج طازجة 5 قطع 500 جم" at bounding box center [769, 263] width 380 height 21
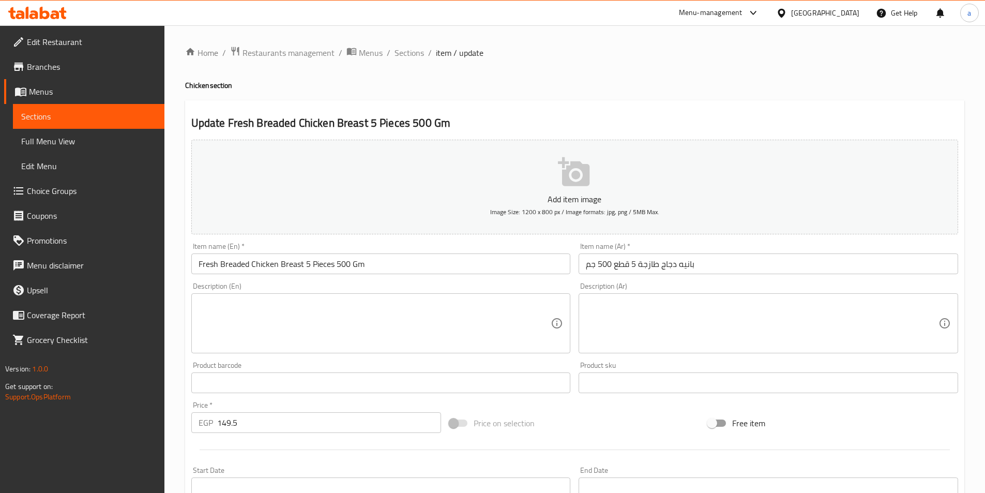
click at [360, 259] on input "Fresh Breaded Chicken Breast 5 Pieces 500 Gm" at bounding box center [381, 263] width 380 height 21
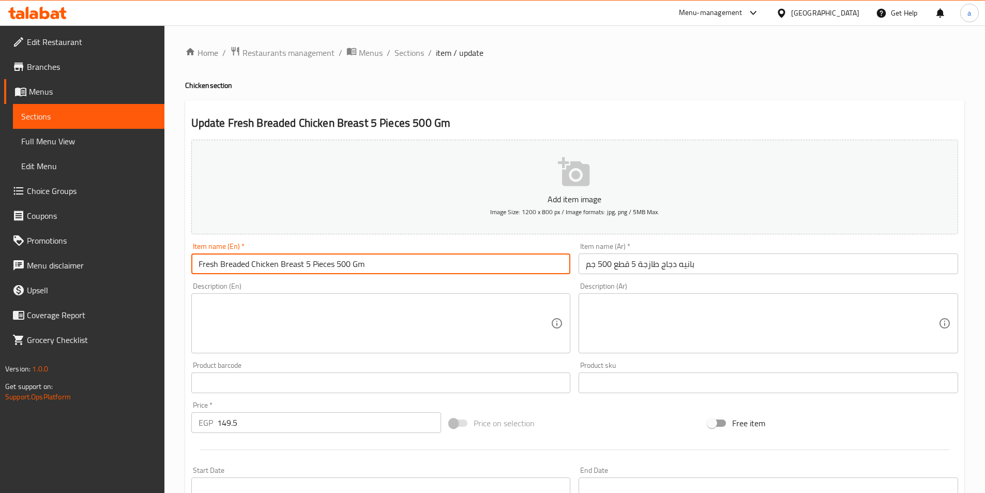
click at [360, 259] on input "Fresh Breaded Chicken Breast 5 Pieces 500 Gm" at bounding box center [381, 263] width 380 height 21
paste input "Chicken Pane 5 pieces 500 Gm"
type input "Fresh Chicken Pane 5 pieces 500 Gm"
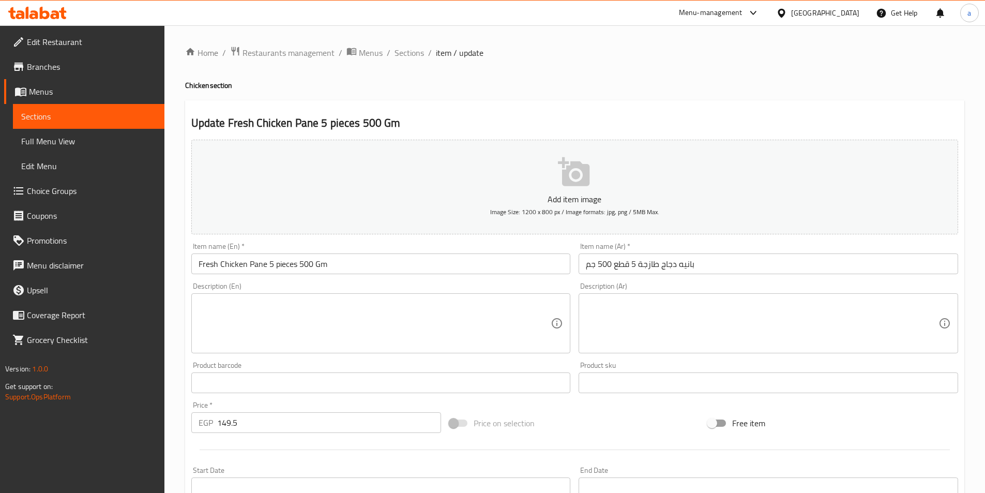
click at [598, 269] on input "بانيه دجاج طازجة 5 قطع 500 جم" at bounding box center [769, 263] width 380 height 21
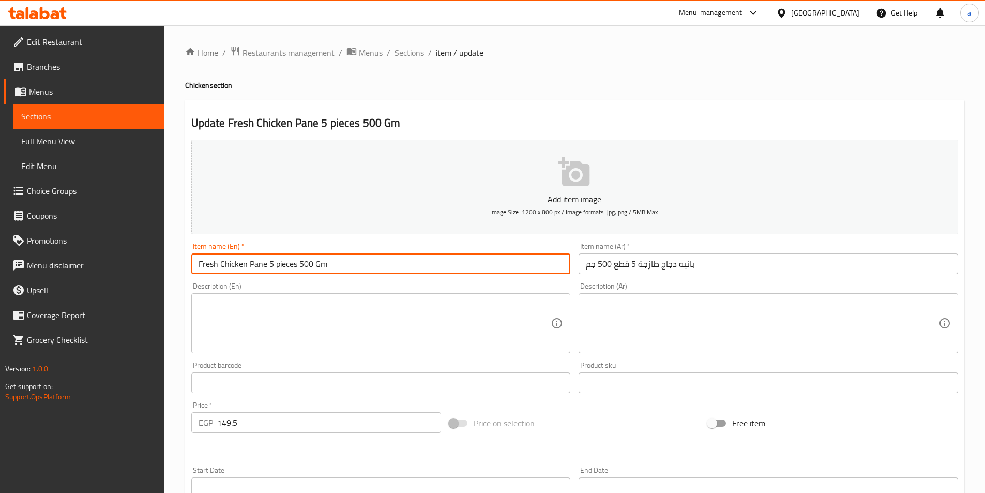
click at [506, 268] on input "Fresh Chicken Pane 5 pieces 500 Gm" at bounding box center [381, 263] width 380 height 21
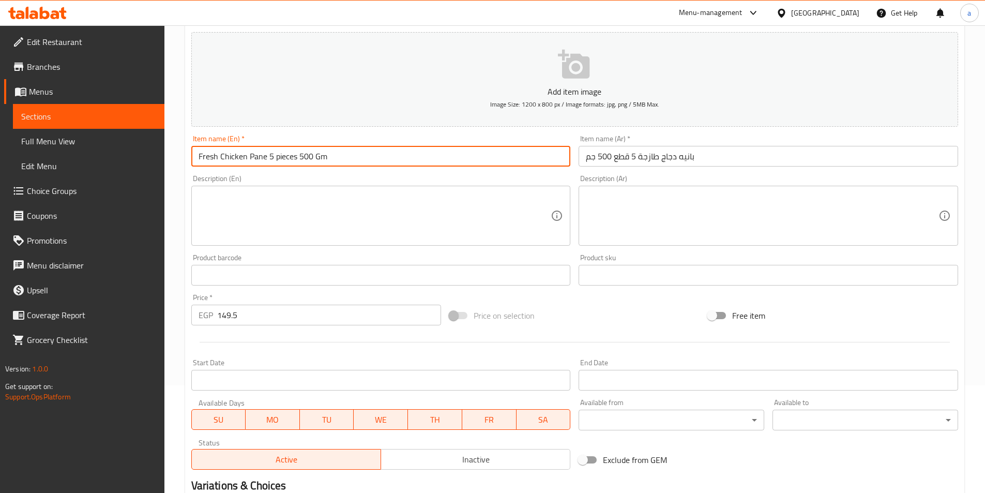
scroll to position [207, 0]
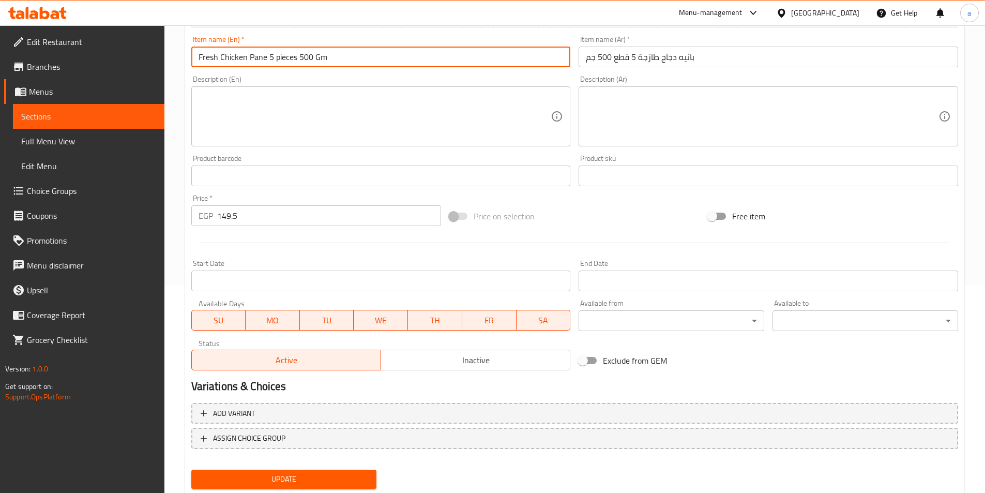
click at [295, 480] on span "Update" at bounding box center [284, 479] width 169 height 13
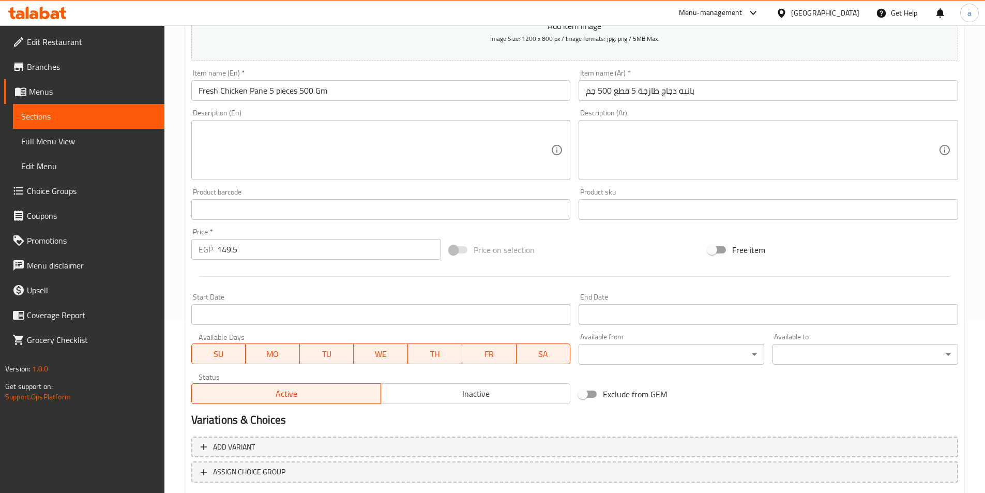
scroll to position [155, 0]
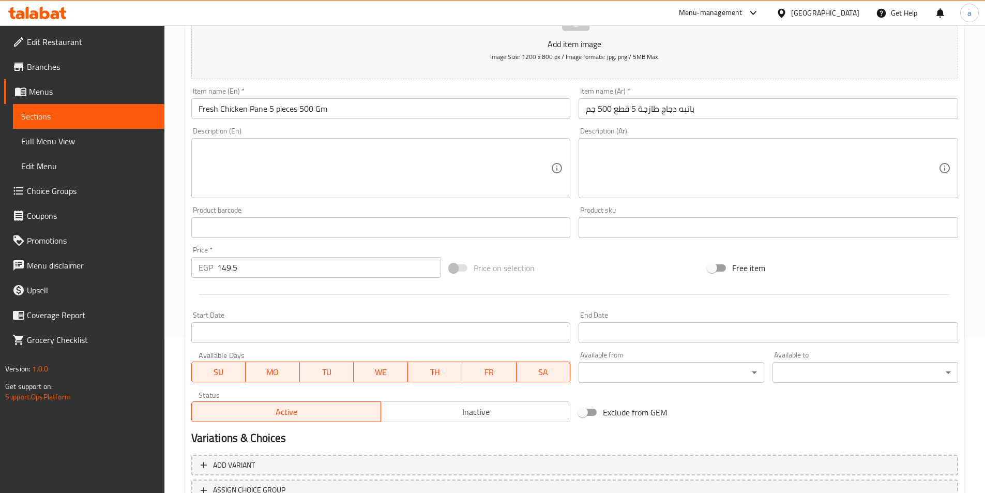
click at [43, 39] on span "Edit Restaurant" at bounding box center [91, 42] width 129 height 12
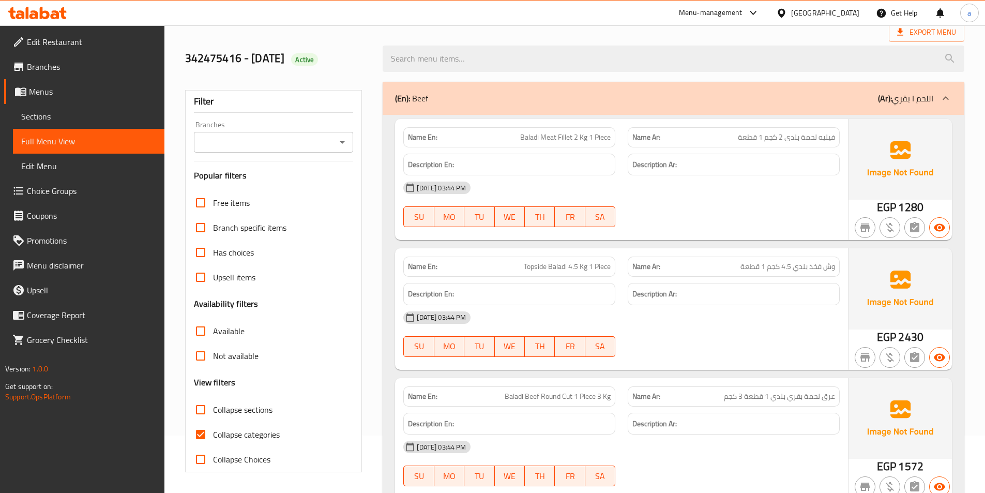
scroll to position [109, 0]
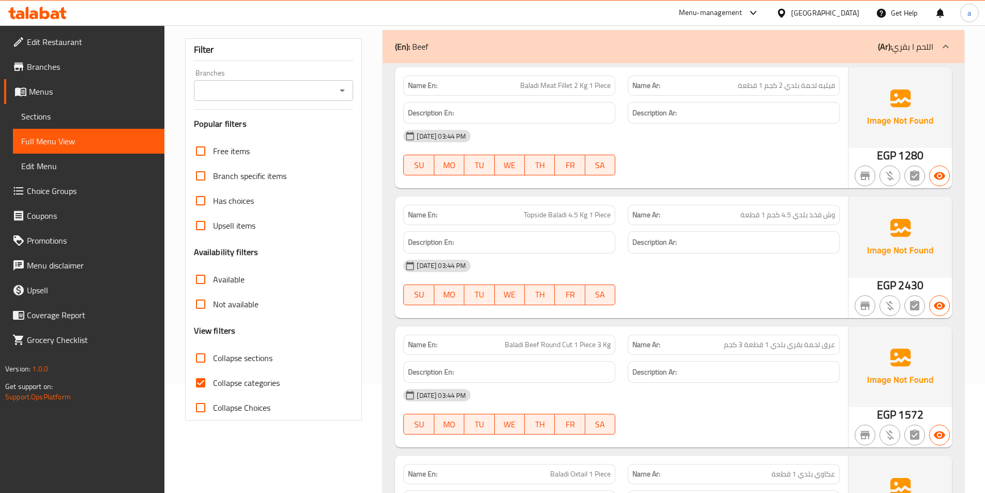
click at [796, 52] on div "(En): Beef (Ar): اللحم ا بقري" at bounding box center [664, 46] width 538 height 12
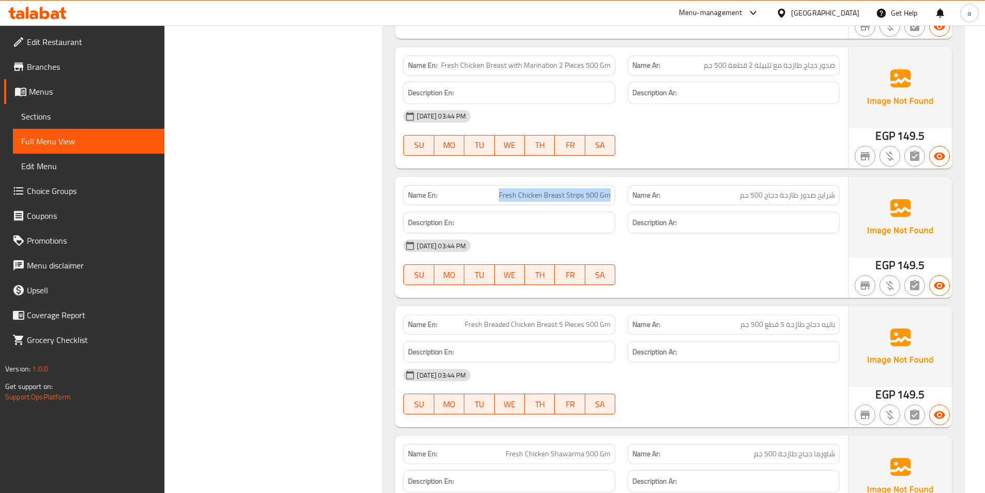
scroll to position [1378, 0]
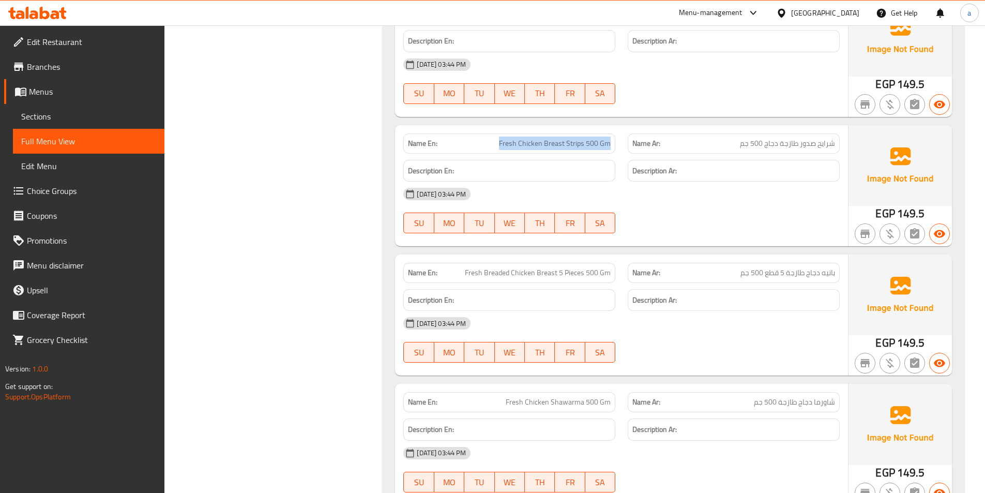
click at [762, 271] on span "بانيه دجاج طازجة 5 قطع 500 جم" at bounding box center [787, 272] width 95 height 11
copy span "بانيه دجاج طازجة 5 قطع 500 جم"
click at [565, 278] on span "Fresh Breaded Chicken Breast 5 Pieces 500 Gm" at bounding box center [538, 272] width 146 height 11
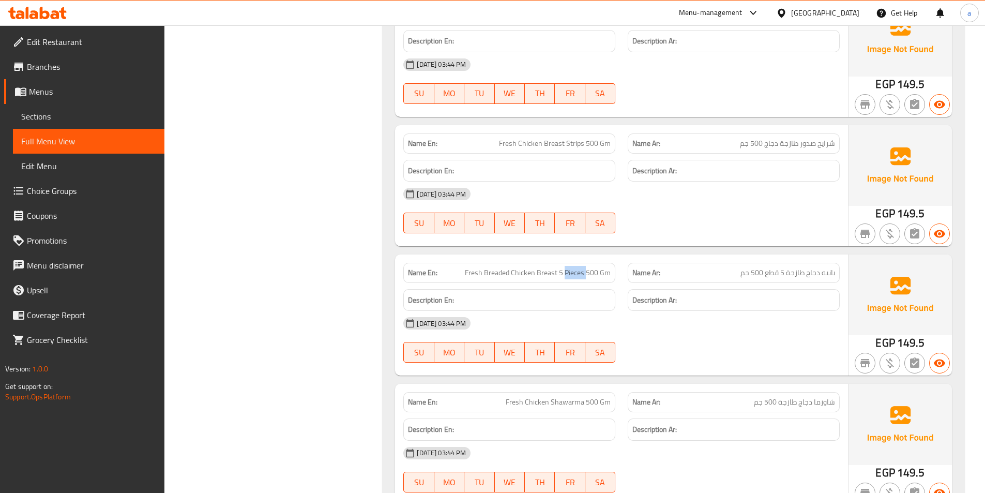
click at [565, 278] on span "Fresh Breaded Chicken Breast 5 Pieces 500 Gm" at bounding box center [538, 272] width 146 height 11
copy span "Fresh Breaded Chicken Breast 5 Pieces 500 Gm"
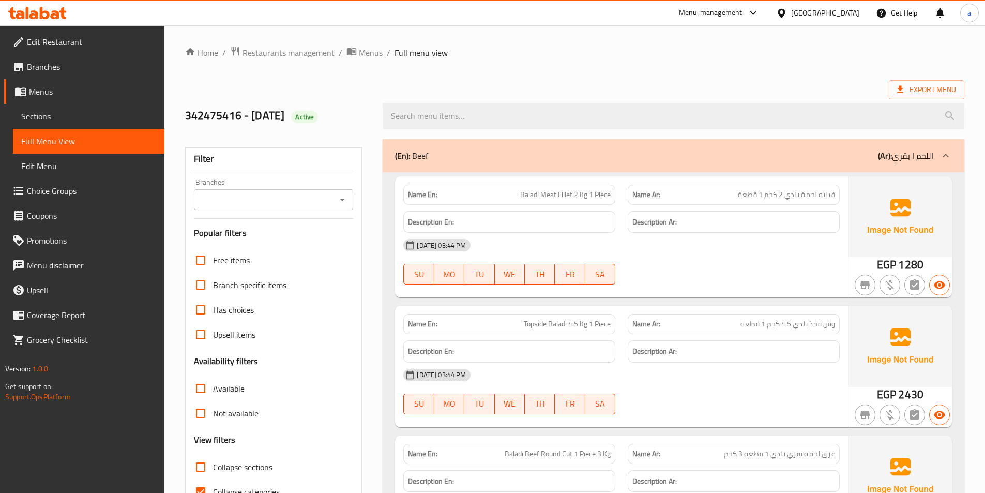
click at [362, 117] on h2 "342475416 - 1/10/25 Active" at bounding box center [278, 116] width 186 height 16
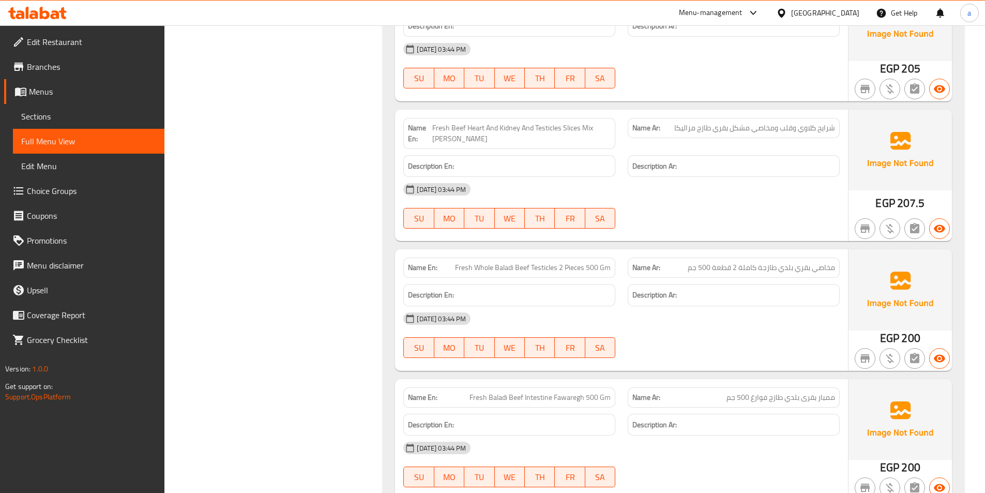
scroll to position [5985, 0]
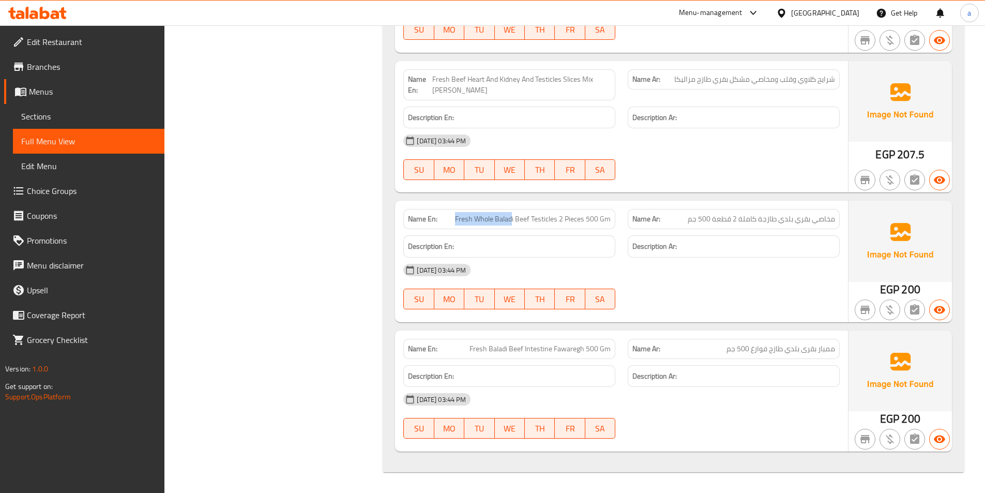
drag, startPoint x: 449, startPoint y: 224, endPoint x: 512, endPoint y: 220, distance: 63.2
click at [512, 220] on p "Name En: Fresh Whole Baladi Beef Testicles 2 Pieces 500 Gm" at bounding box center [509, 219] width 203 height 11
click at [512, 220] on span "Fresh Whole Baladi Beef Testicles 2 Pieces 500 Gm" at bounding box center [533, 219] width 156 height 11
click at [509, 223] on span "Fresh Whole Baladi Beef Testicles 2 Pieces 500 Gm" at bounding box center [533, 219] width 156 height 11
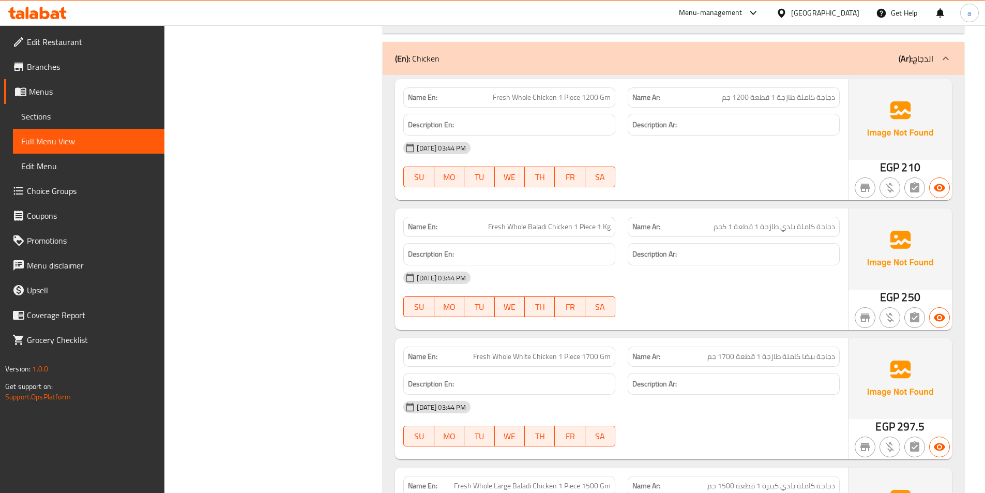
scroll to position [1590, 0]
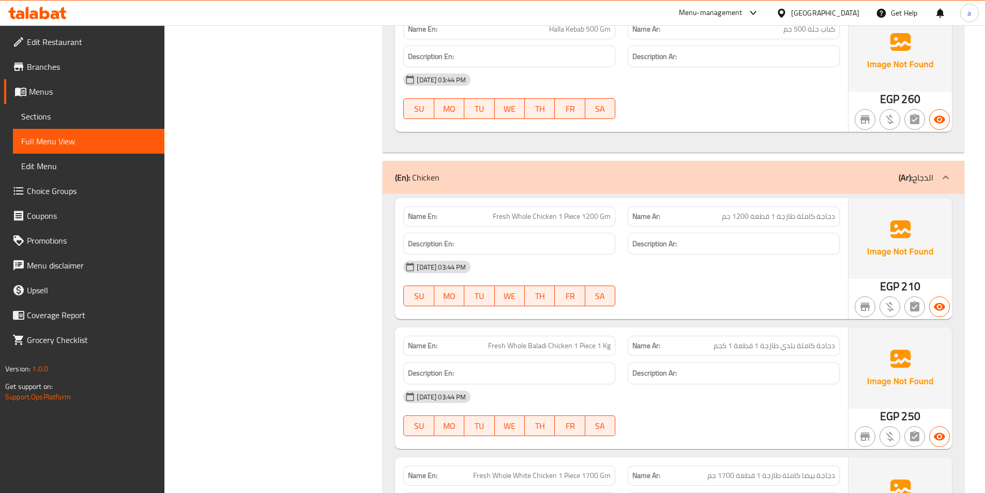
click at [27, 162] on span "Edit Menu" at bounding box center [88, 166] width 135 height 12
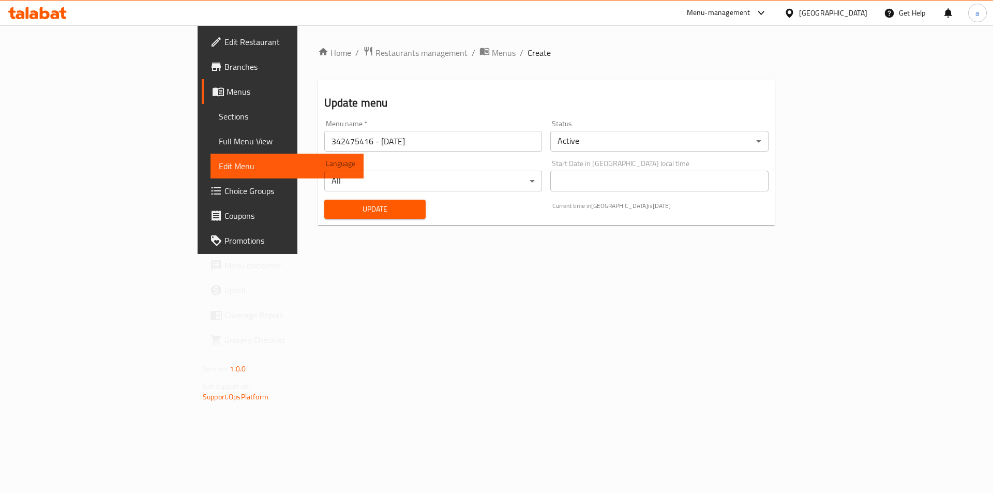
click at [202, 183] on link "Choice Groups" at bounding box center [283, 190] width 162 height 25
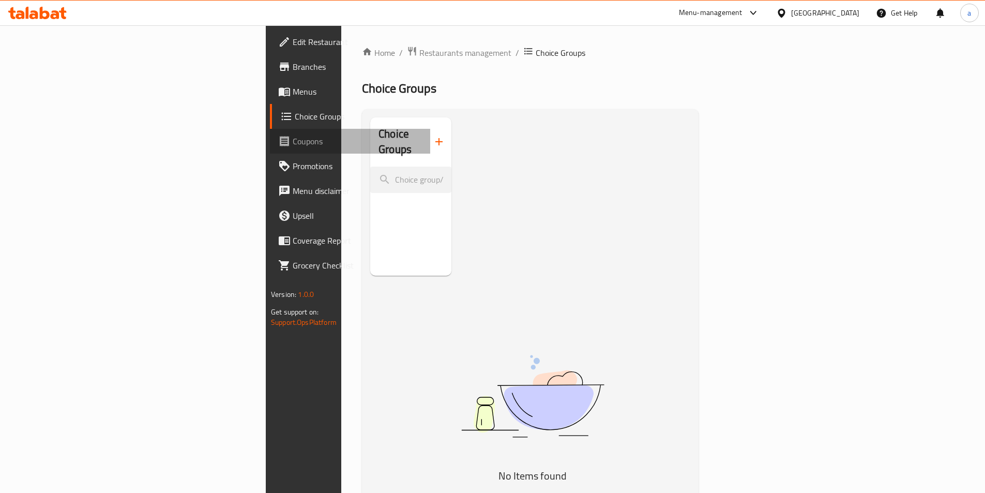
click at [293, 135] on span "Coupons" at bounding box center [357, 141] width 129 height 12
